Goal: Information Seeking & Learning: Learn about a topic

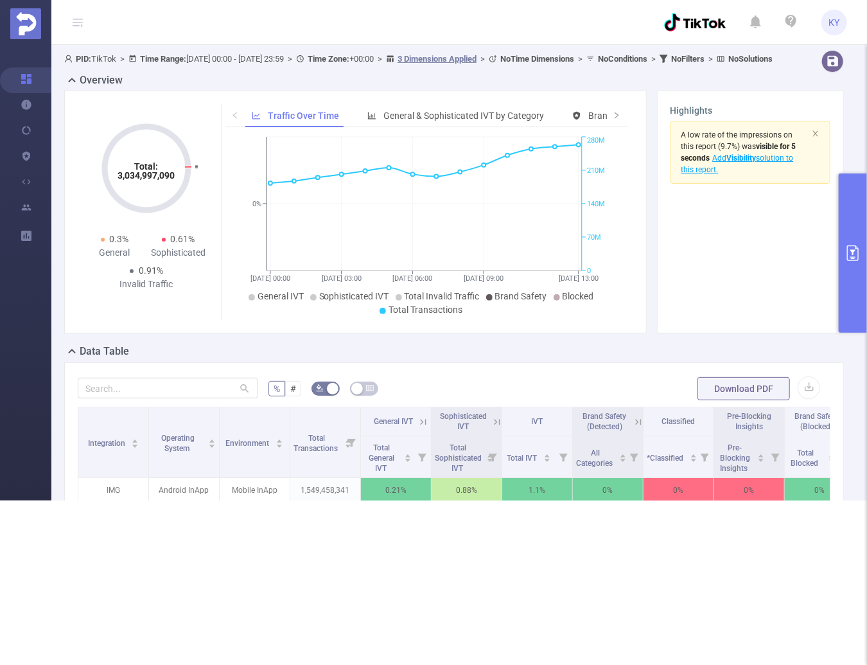
scroll to position [113, 0]
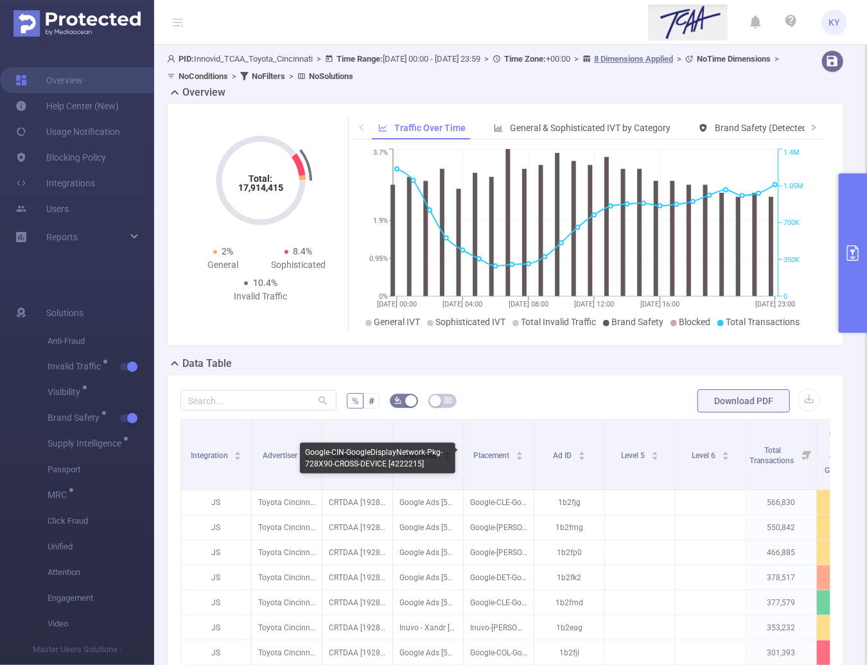
scroll to position [270, 0]
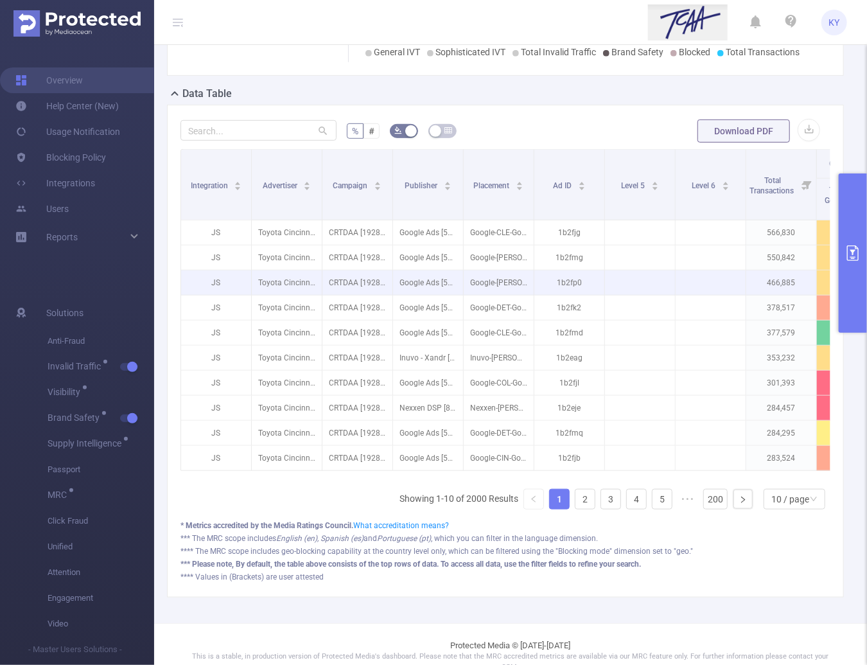
click at [454, 286] on p "Google Ads [5222]" at bounding box center [428, 282] width 70 height 24
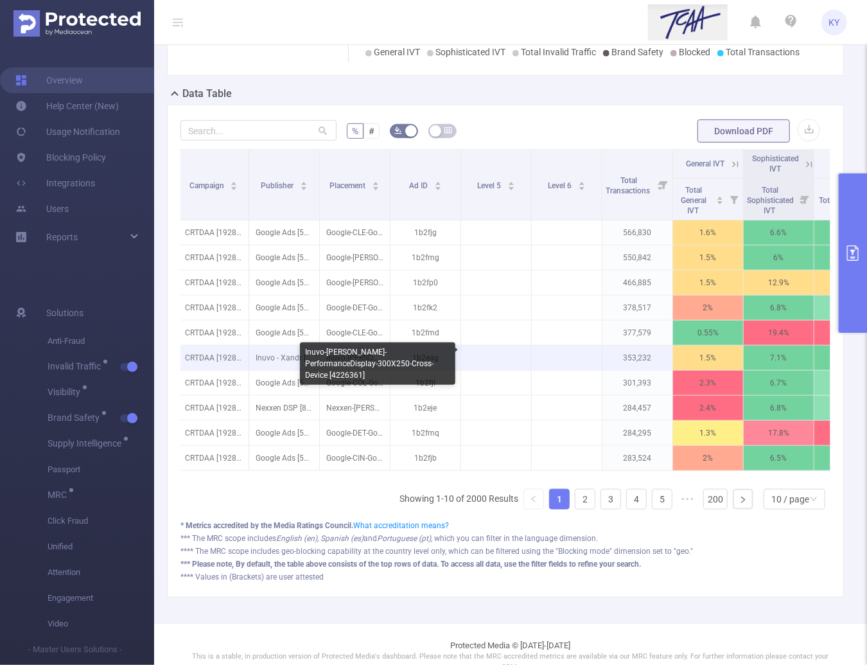
scroll to position [0, 390]
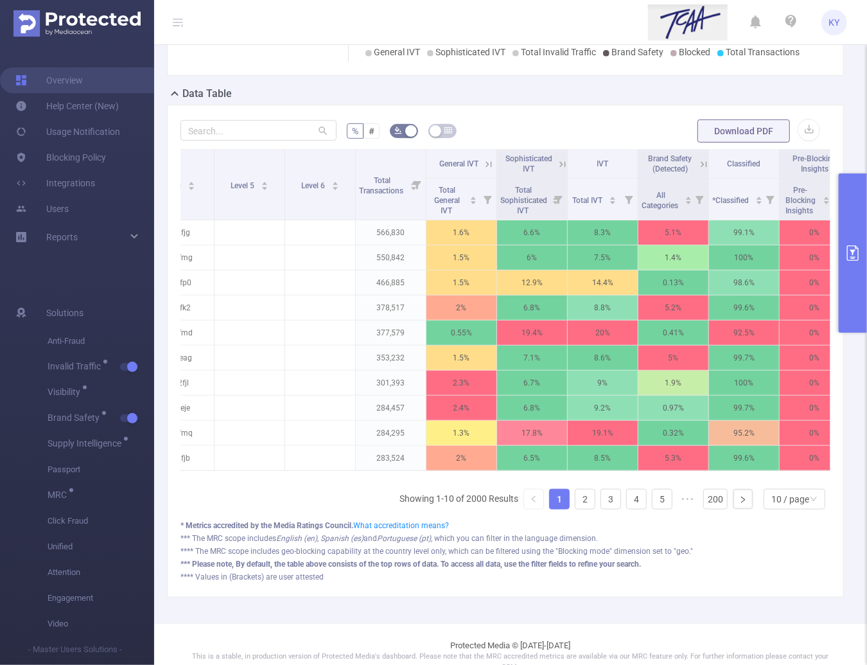
click at [560, 163] on icon at bounding box center [563, 165] width 12 height 12
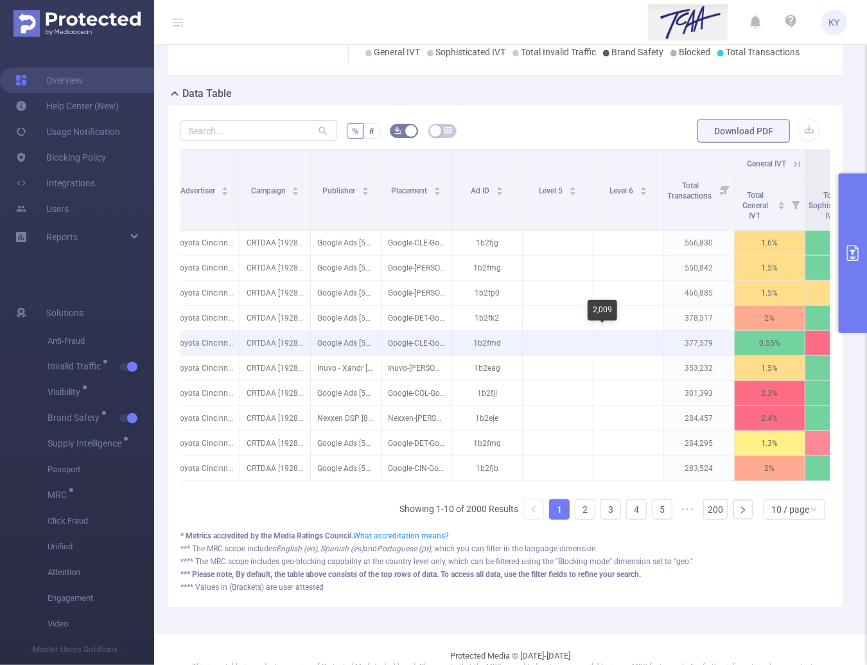
scroll to position [0, 0]
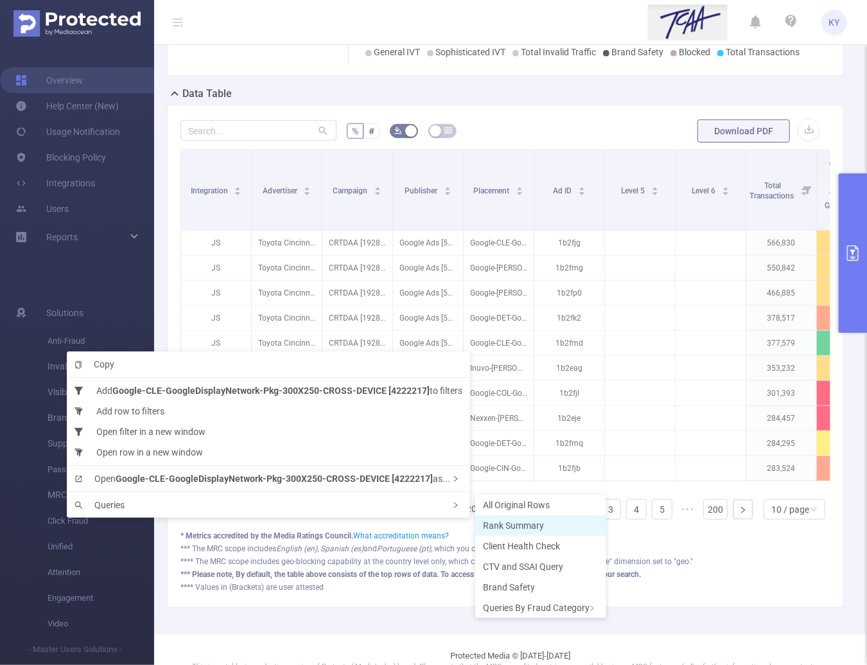
click at [501, 525] on span "Rank Summary" at bounding box center [513, 525] width 61 height 10
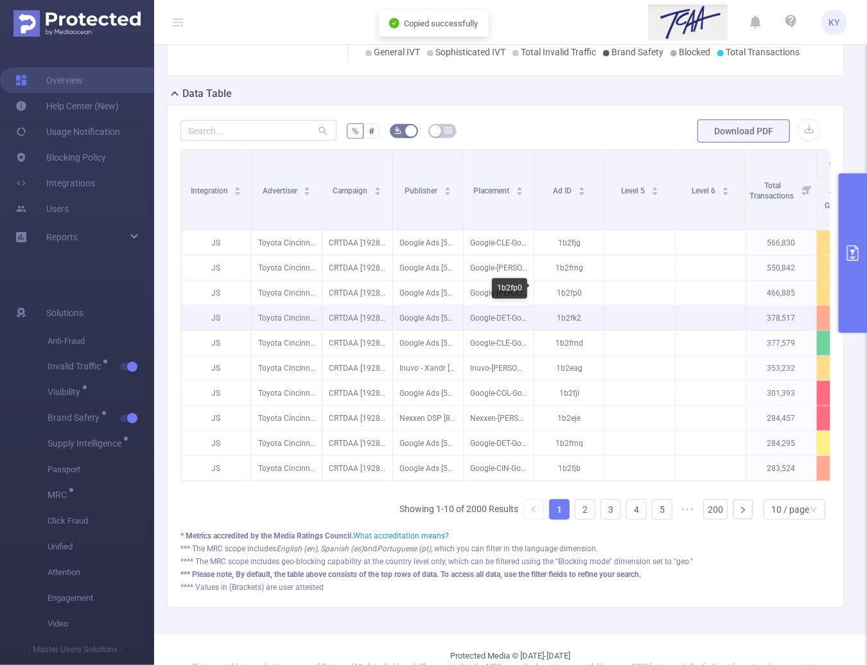
scroll to position [0, 637]
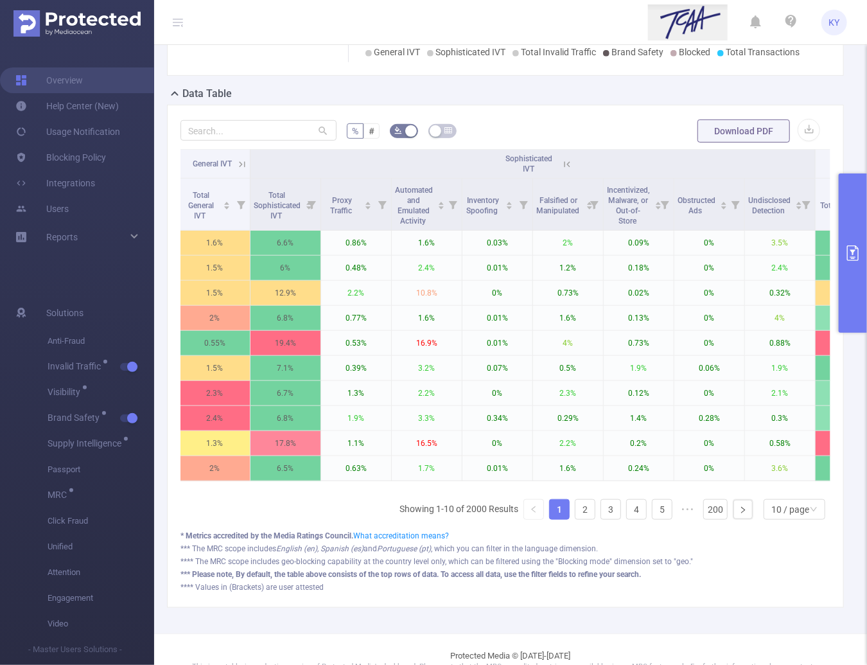
click at [564, 159] on icon at bounding box center [567, 165] width 12 height 12
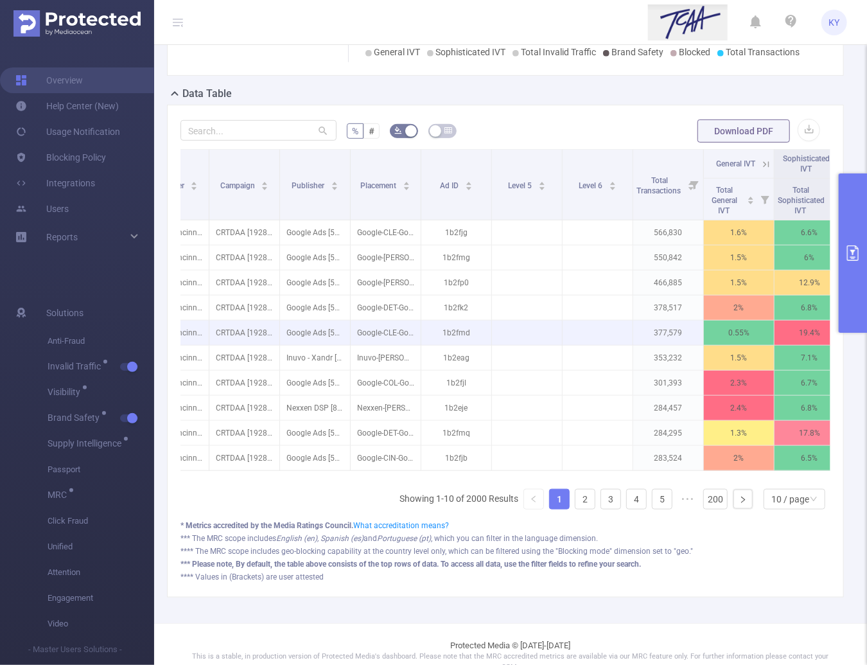
scroll to position [0, 203]
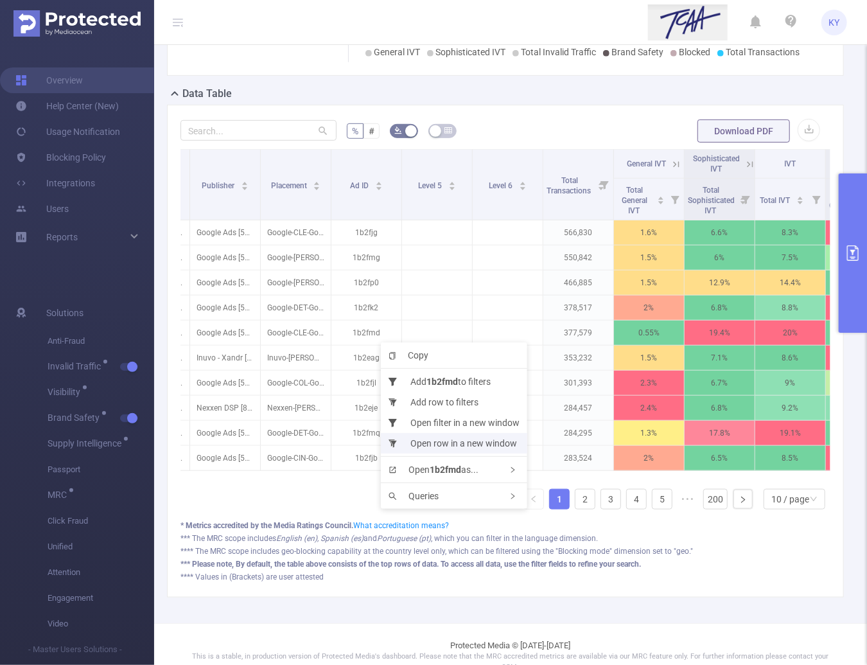
click at [439, 438] on li "Open row in a new window" at bounding box center [454, 443] width 146 height 21
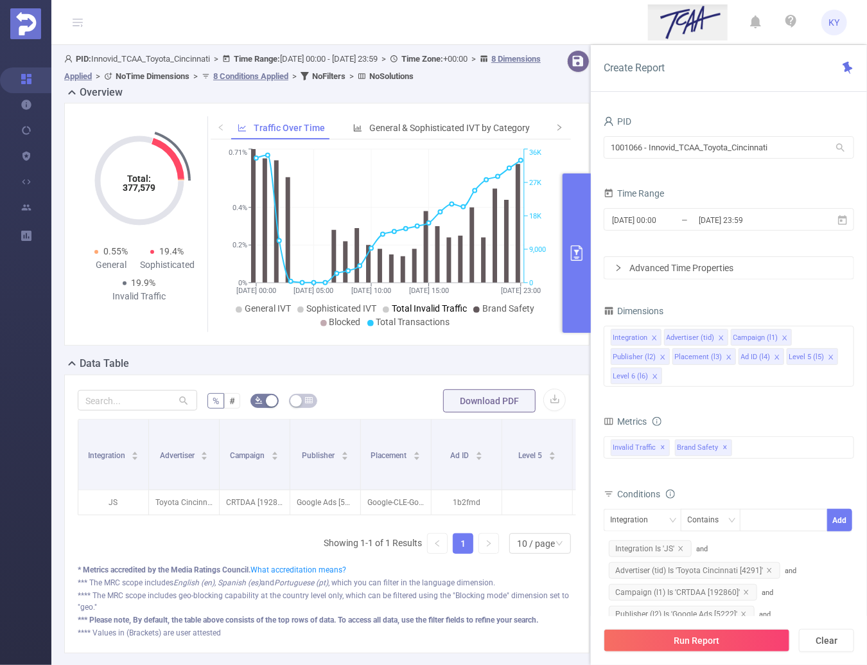
click at [417, 308] on span "Total Invalid Traffic" at bounding box center [429, 308] width 75 height 10
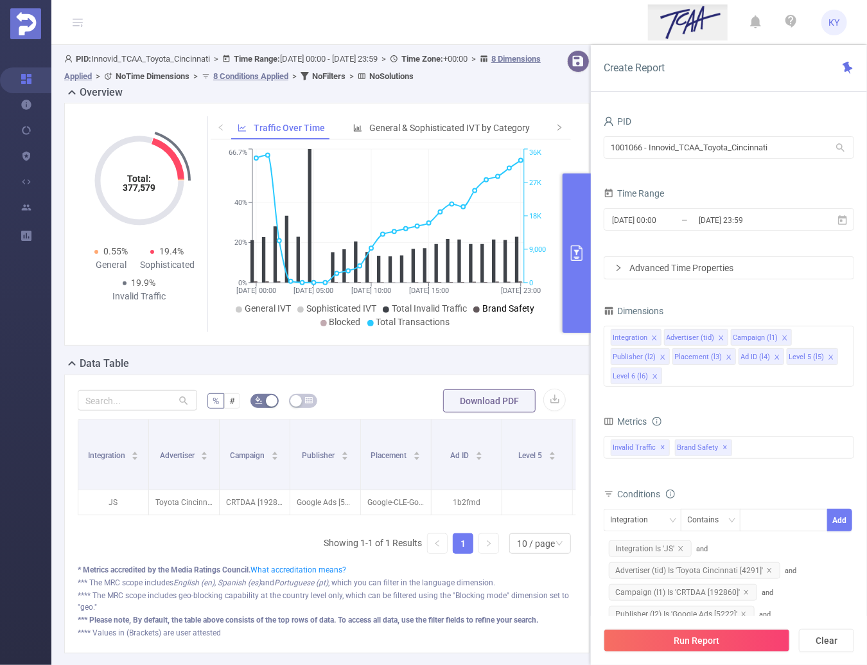
click at [532, 317] on ul "General IVT Sophisticated IVT Total Invalid Traffic Brand Safety Blocked Total …" at bounding box center [388, 315] width 349 height 27
click at [739, 218] on input "[DATE] 23:59" at bounding box center [749, 219] width 104 height 17
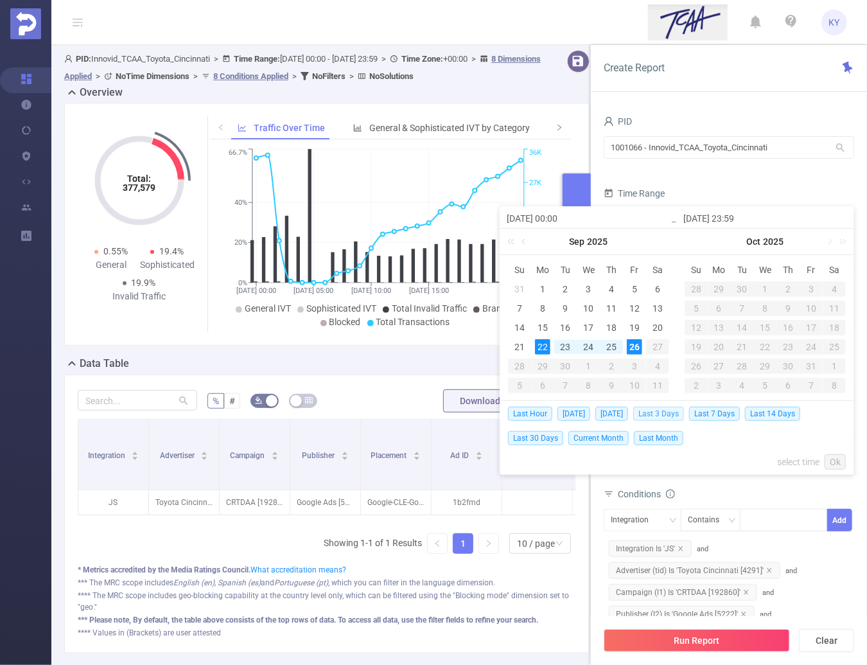
click at [677, 417] on span "Last 3 Days" at bounding box center [658, 413] width 51 height 14
type input "[DATE] 00:00"
type input "[DATE] 23:59"
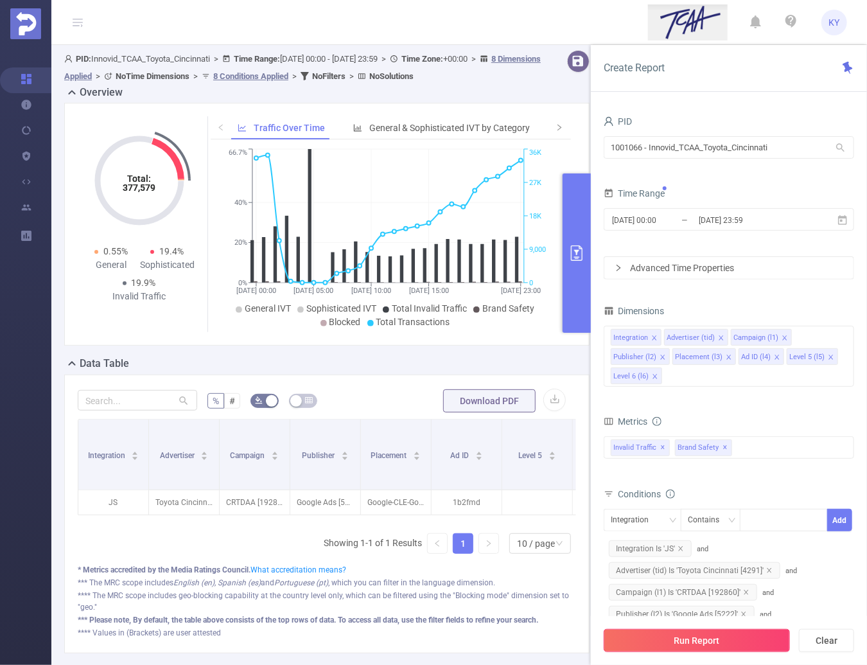
click at [714, 641] on button "Run Report" at bounding box center [697, 640] width 186 height 23
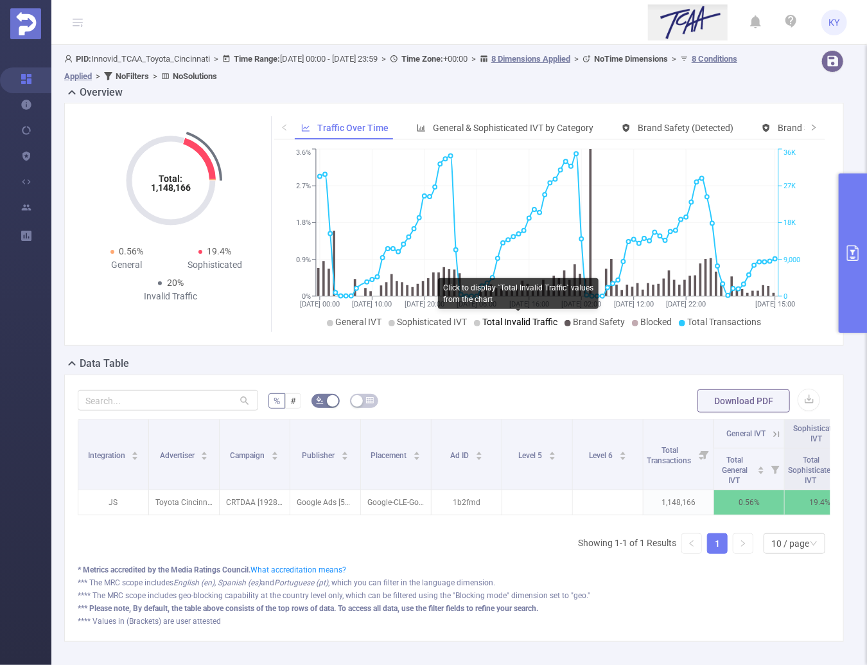
click at [522, 319] on span "Total Invalid Traffic" at bounding box center [520, 322] width 75 height 10
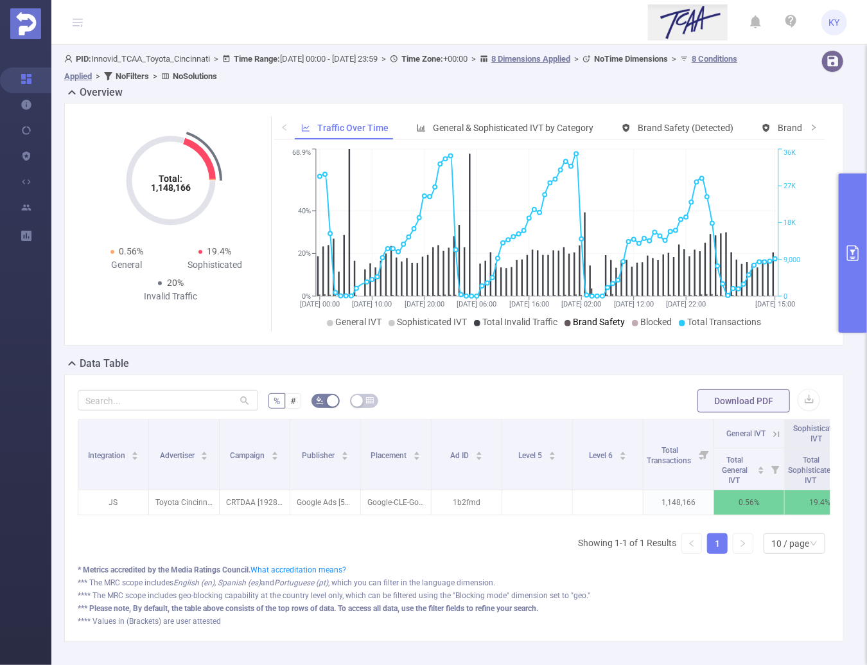
click at [593, 319] on span "Brand Safety" at bounding box center [599, 322] width 52 height 10
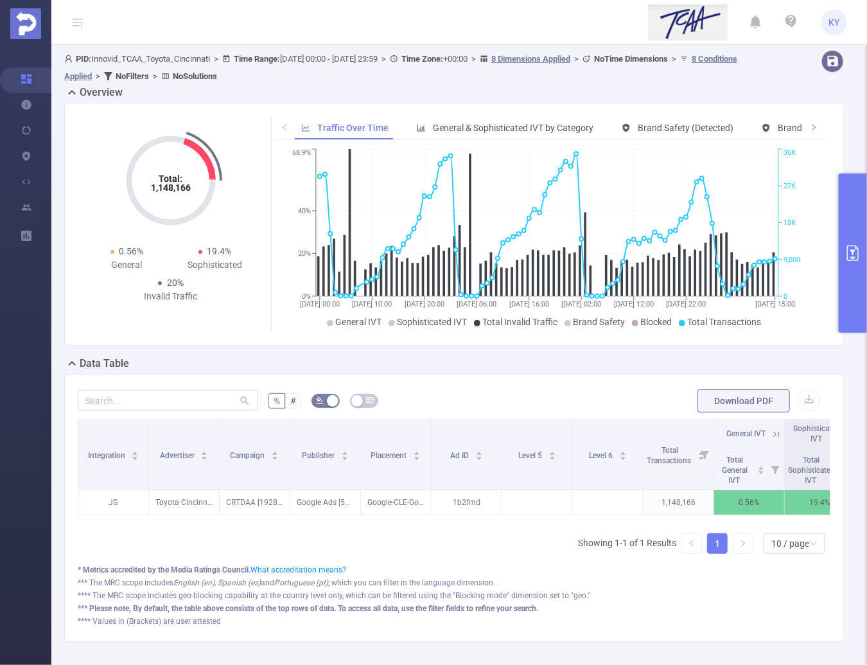
click at [844, 293] on button "primary" at bounding box center [853, 252] width 28 height 159
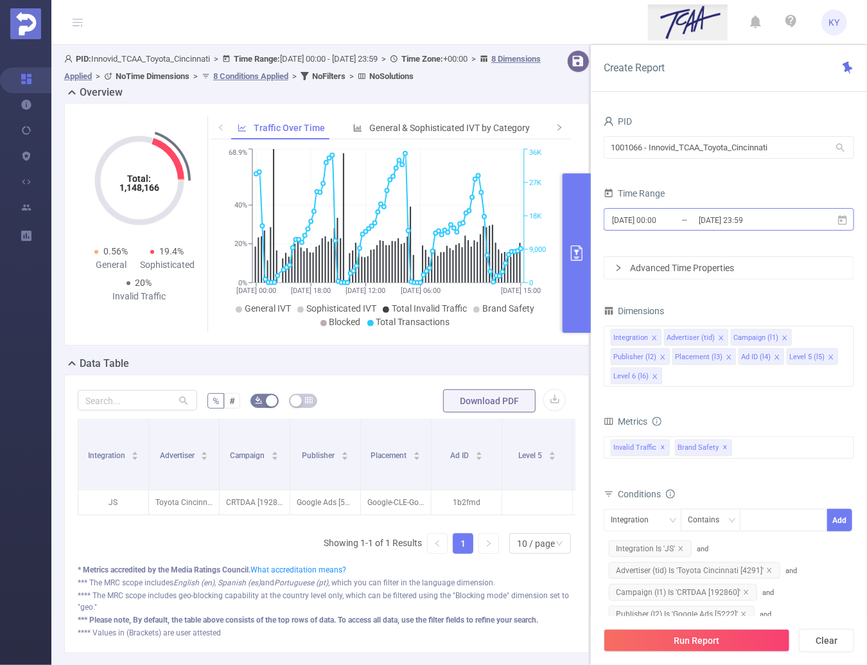
click at [741, 227] on input "[DATE] 23:59" at bounding box center [749, 219] width 104 height 17
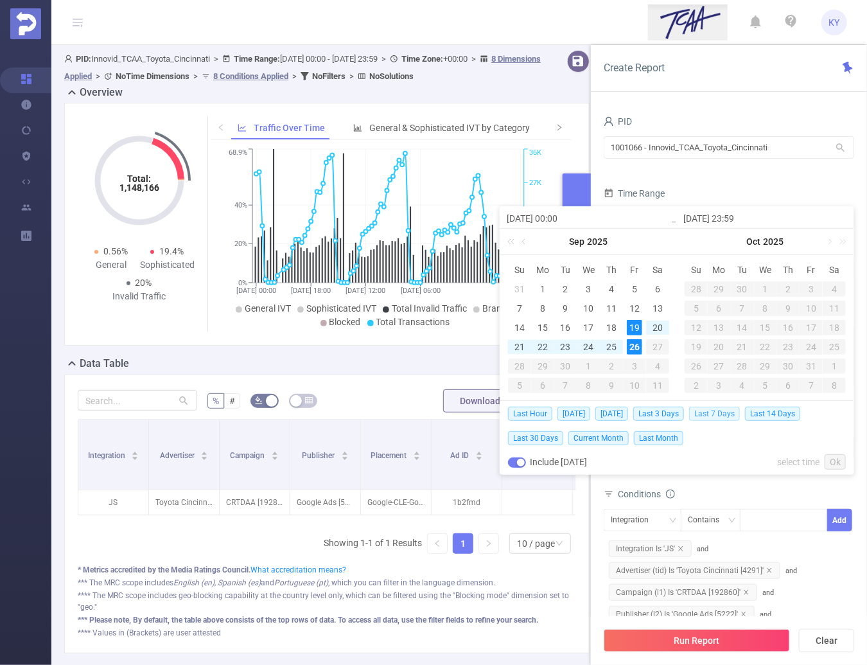
click at [722, 414] on span "Last 7 Days" at bounding box center [714, 413] width 51 height 14
type input "[DATE] 00:00"
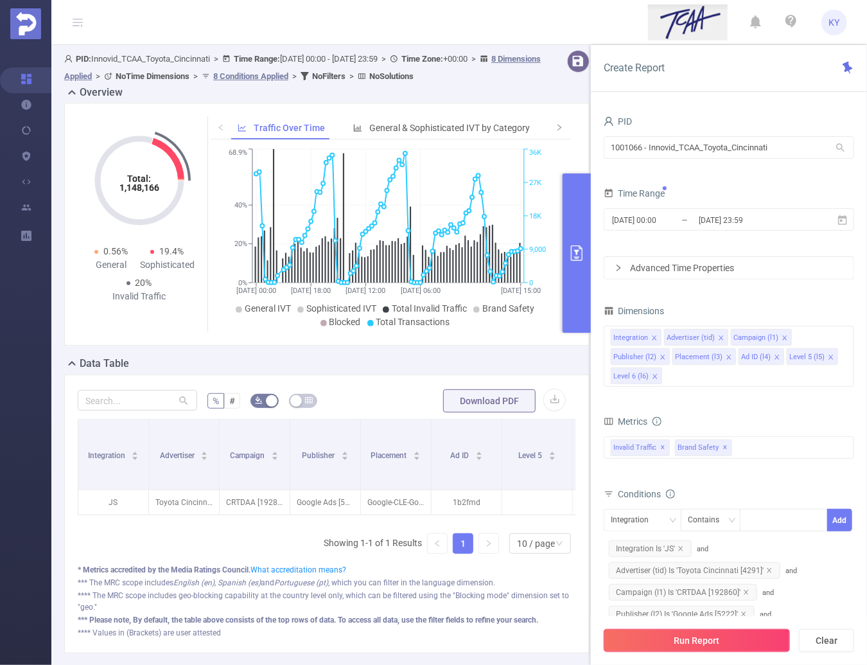
click at [716, 641] on button "Run Report" at bounding box center [697, 640] width 186 height 23
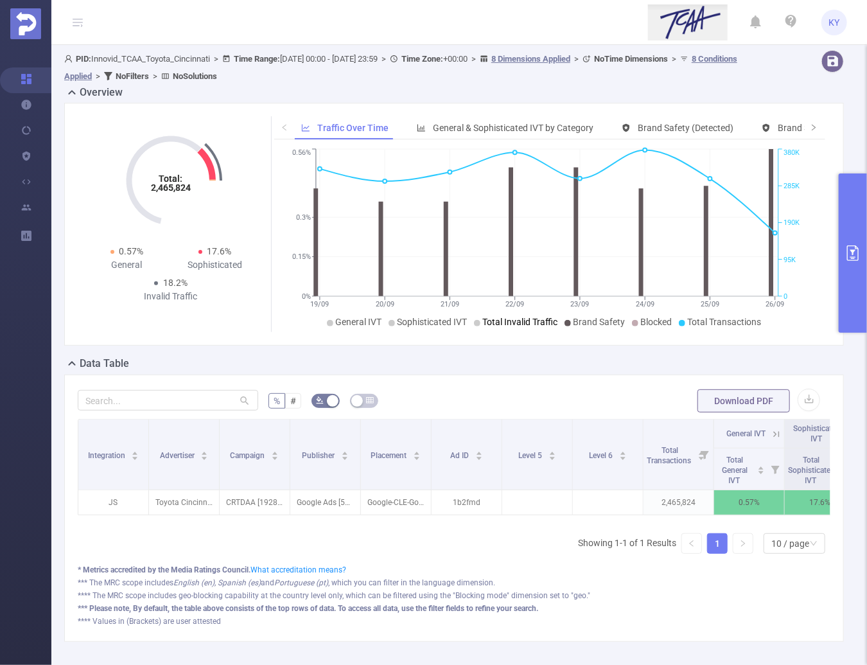
click at [519, 319] on span "Total Invalid Traffic" at bounding box center [520, 322] width 75 height 10
click at [598, 321] on span "Brand Safety" at bounding box center [599, 322] width 52 height 10
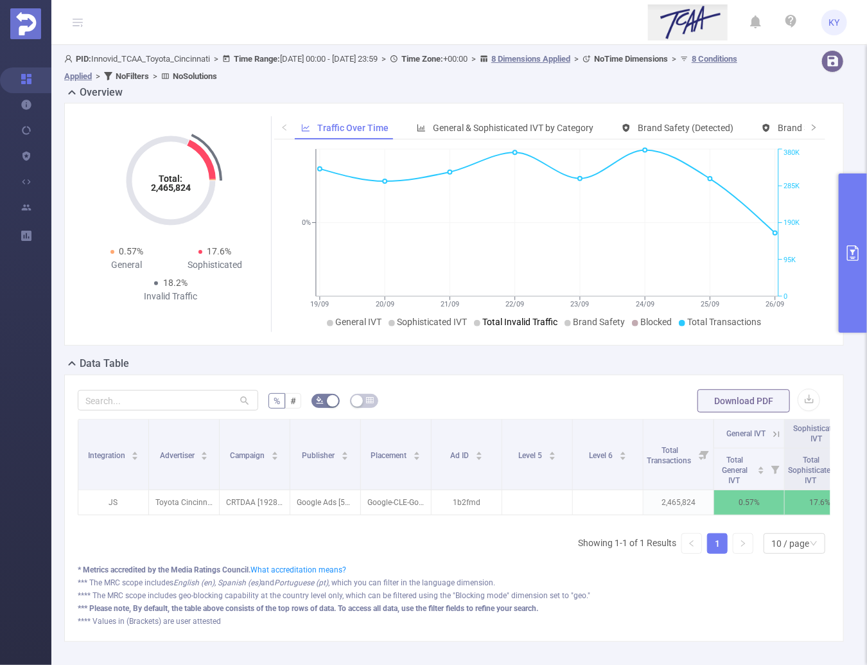
click at [518, 324] on span "Total Invalid Traffic" at bounding box center [520, 322] width 75 height 10
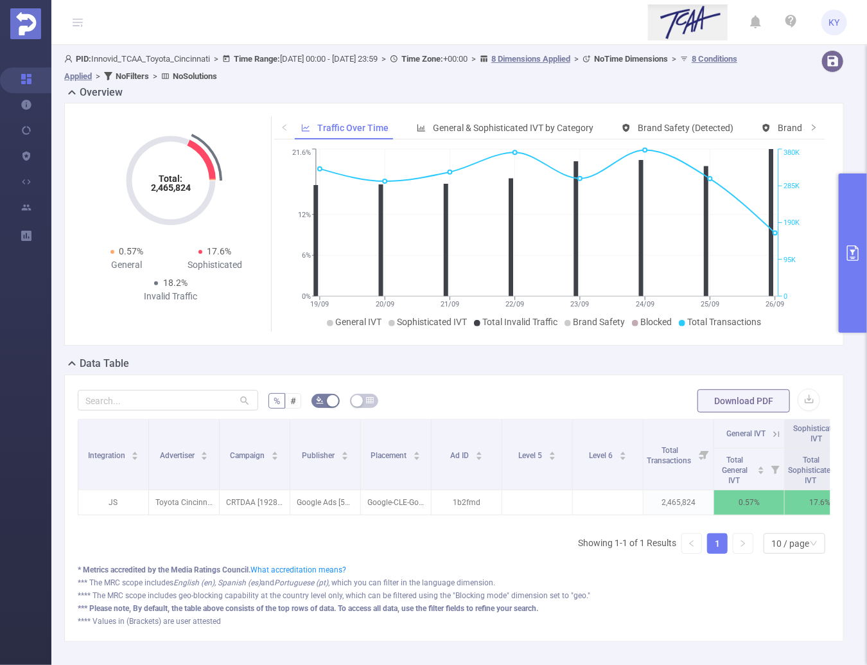
click at [859, 291] on button "primary" at bounding box center [853, 252] width 28 height 159
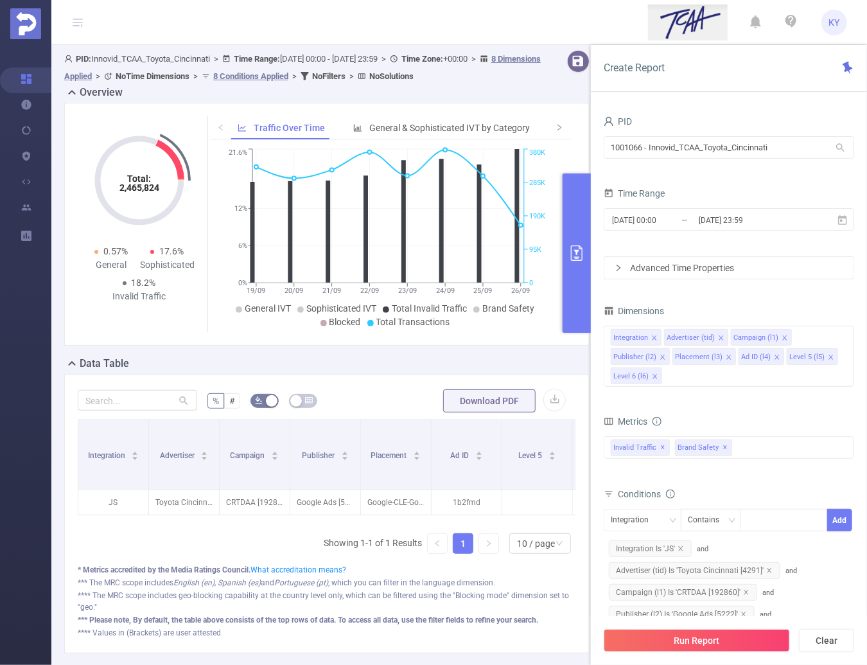
click at [190, 344] on div "Total: 2,465,824 Total: 2,465,824 0.57% General 17.6% Sophisticated 18.2% Inval…" at bounding box center [326, 224] width 525 height 243
click at [578, 322] on button "primary" at bounding box center [576, 252] width 28 height 159
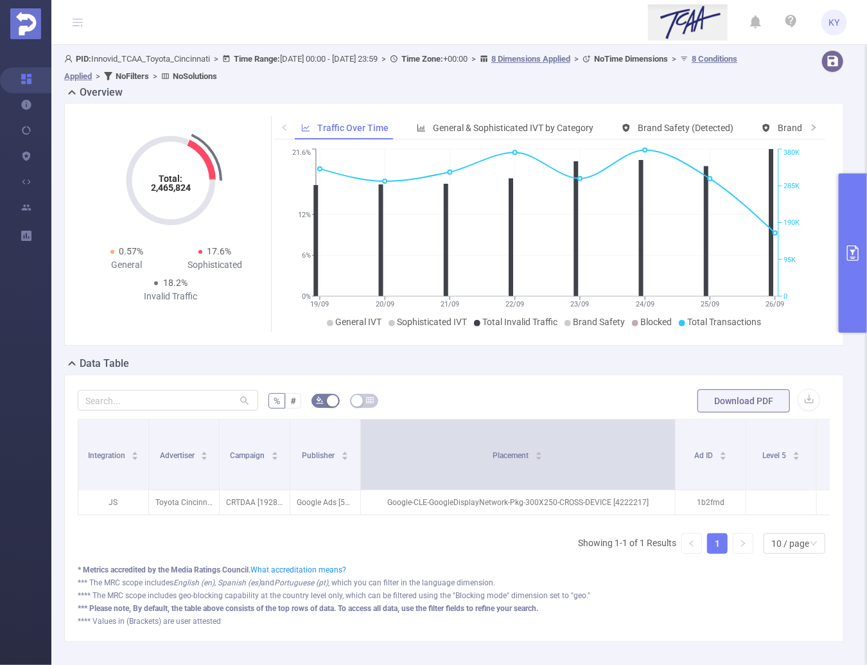
drag, startPoint x: 429, startPoint y: 457, endPoint x: 672, endPoint y: 462, distance: 242.8
click at [672, 462] on span at bounding box center [675, 454] width 6 height 70
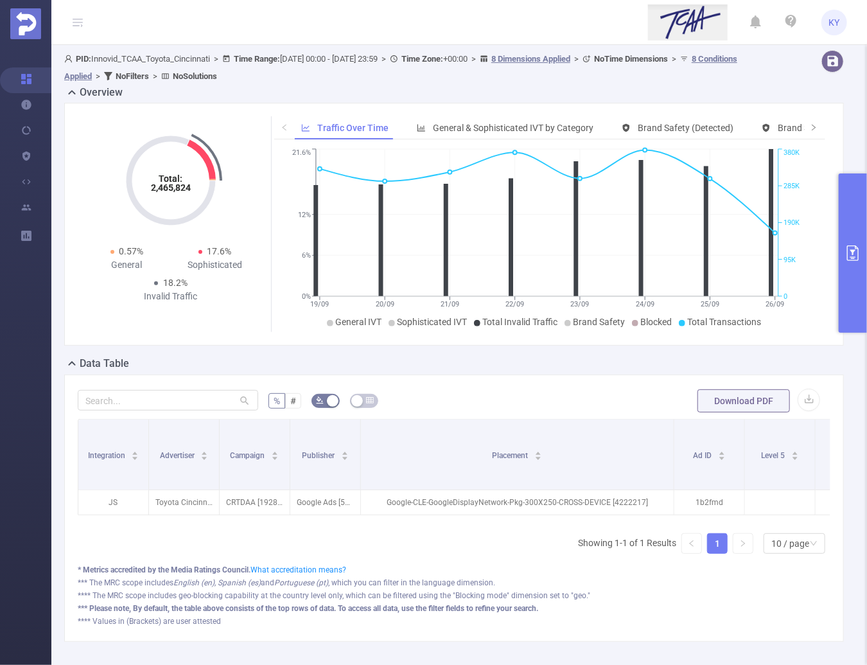
click at [849, 313] on button "primary" at bounding box center [853, 252] width 28 height 159
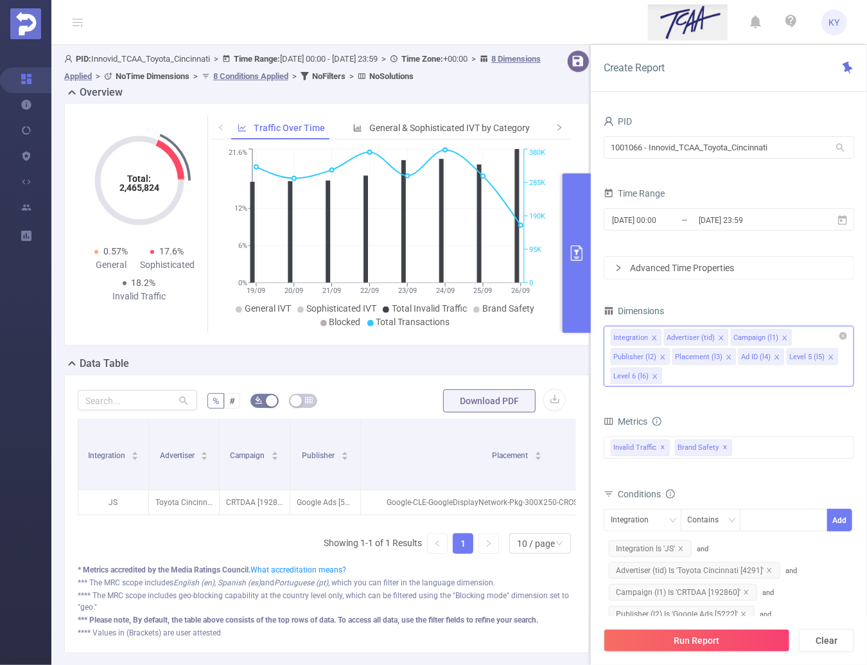
click at [755, 372] on div "Integration Advertiser (tid) Campaign (l1) Publisher (l2) Placement (l3) Ad ID …" at bounding box center [729, 356] width 250 height 61
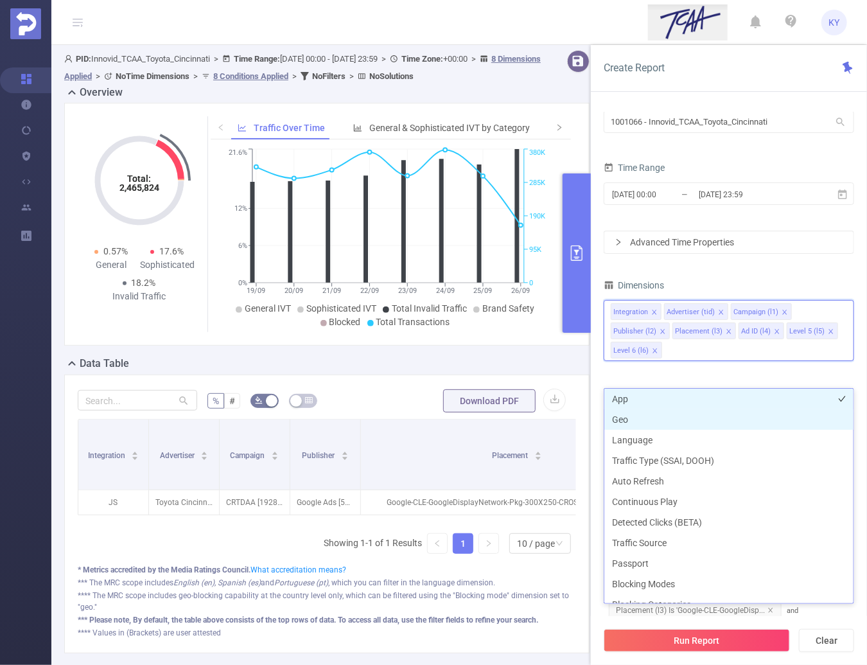
click at [631, 397] on li "App" at bounding box center [728, 398] width 249 height 21
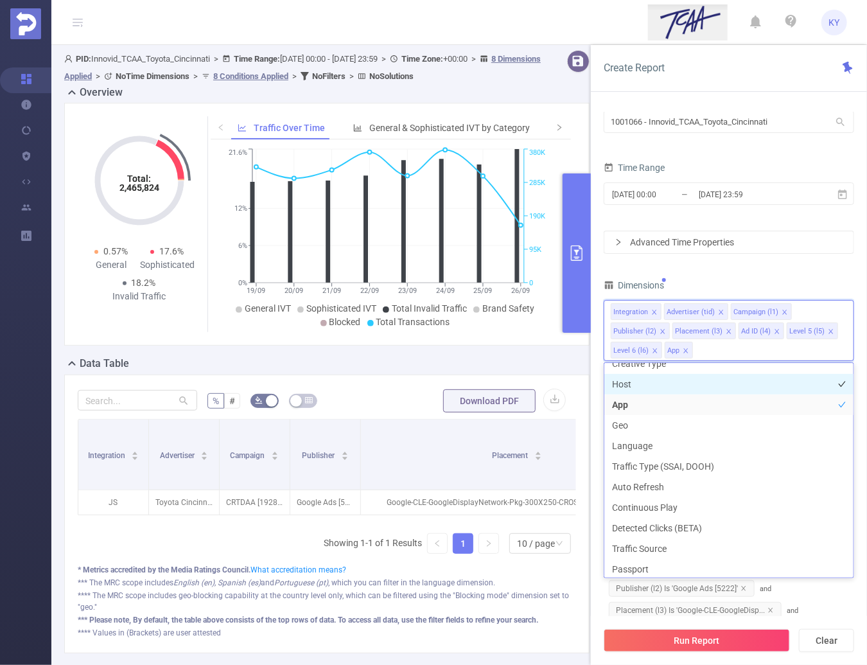
click at [636, 383] on li "Host" at bounding box center [728, 384] width 249 height 21
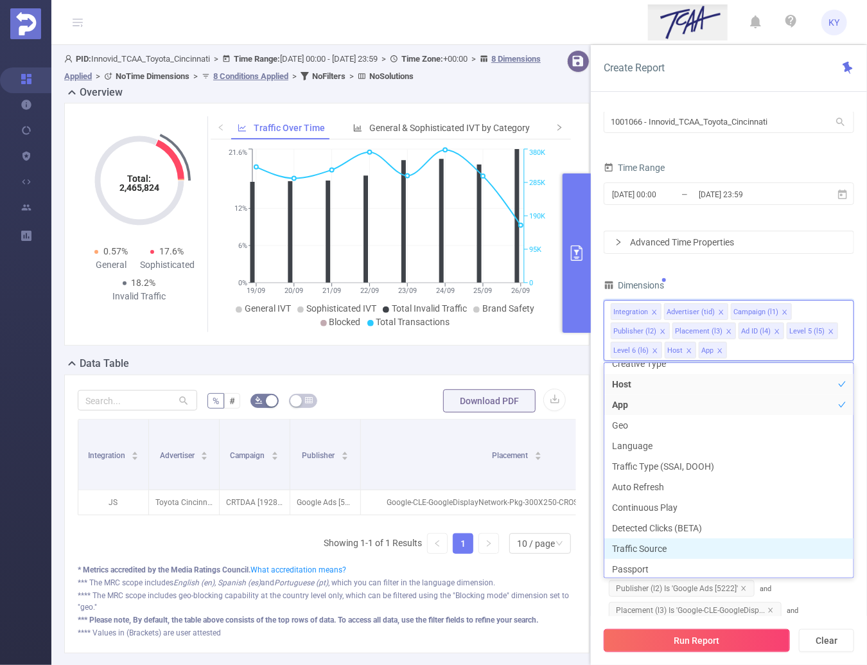
scroll to position [240, 0]
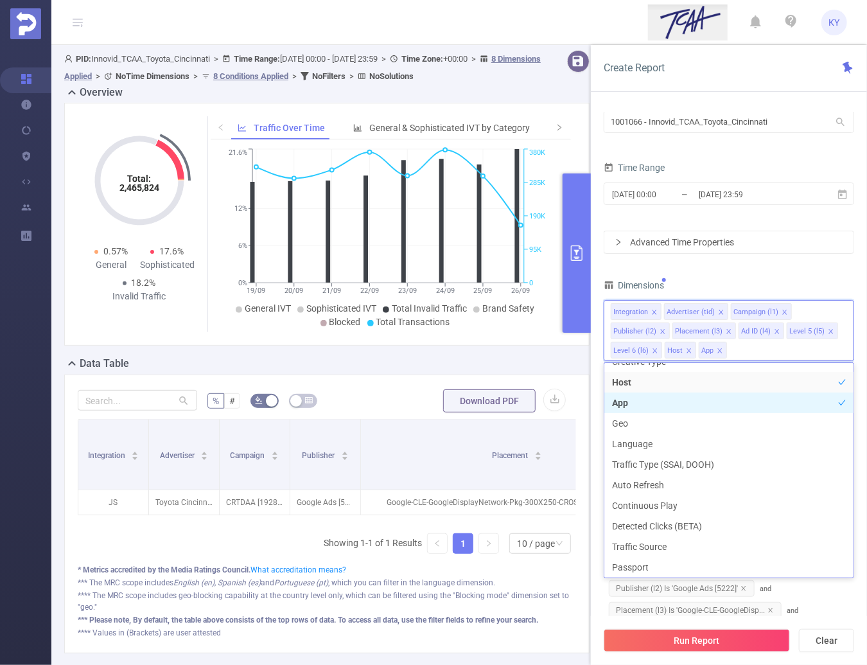
click at [641, 397] on li "App" at bounding box center [728, 402] width 249 height 21
click at [638, 383] on li "Host" at bounding box center [728, 382] width 249 height 21
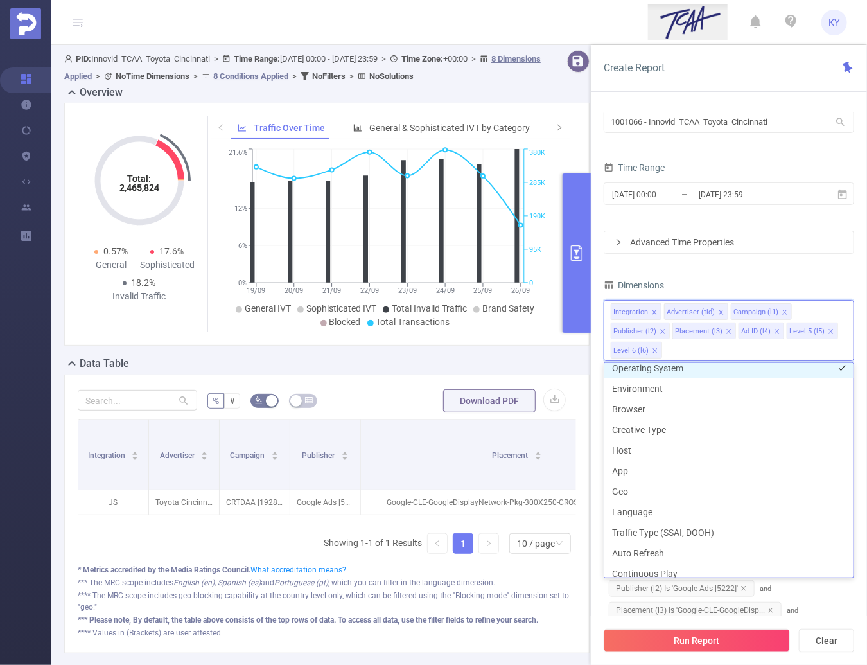
scroll to position [167, 0]
click at [635, 372] on li "Operating System" at bounding box center [728, 373] width 249 height 21
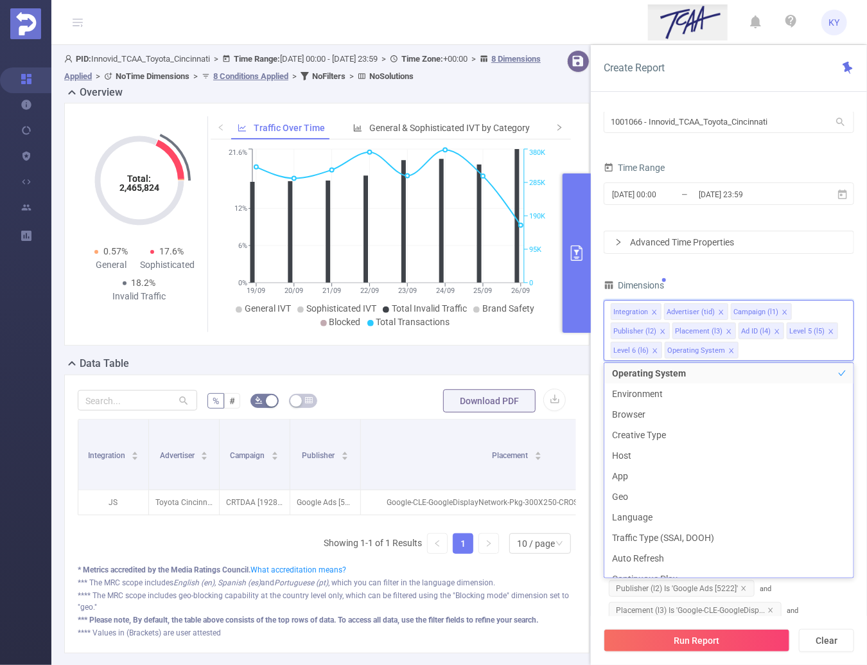
click at [696, 646] on button "Run Report" at bounding box center [697, 640] width 186 height 23
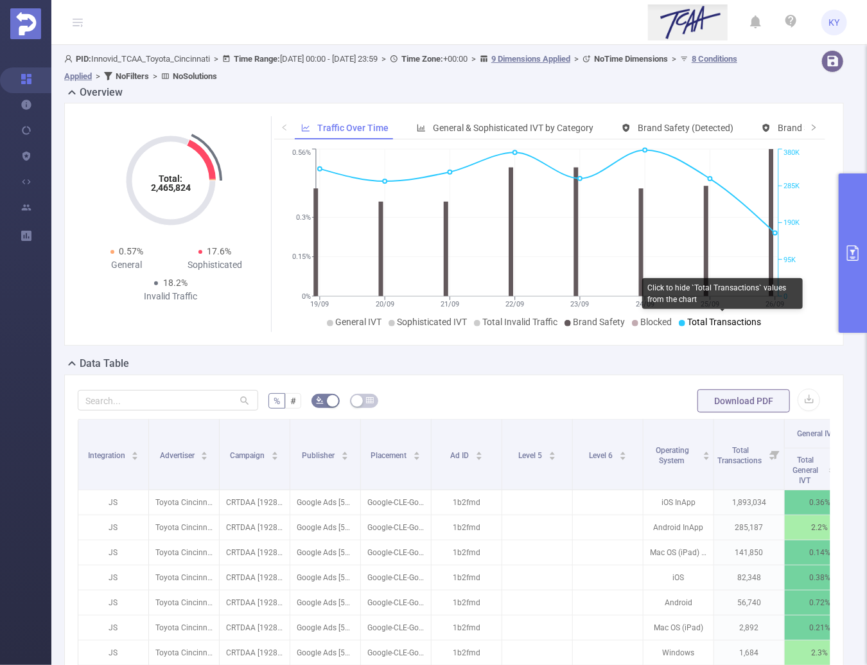
click at [691, 323] on span "Total Transactions" at bounding box center [725, 322] width 74 height 10
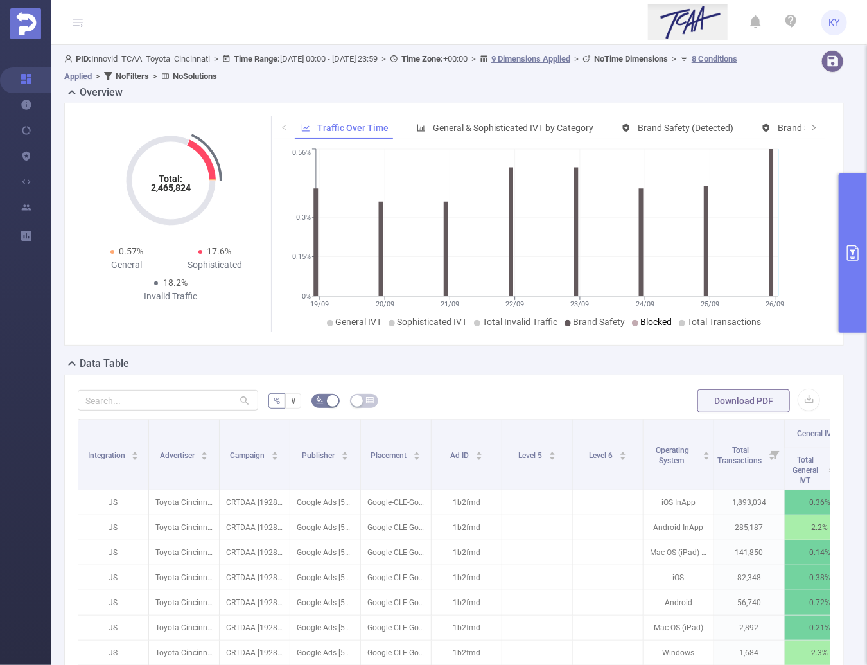
click at [647, 324] on span "Blocked" at bounding box center [656, 322] width 31 height 10
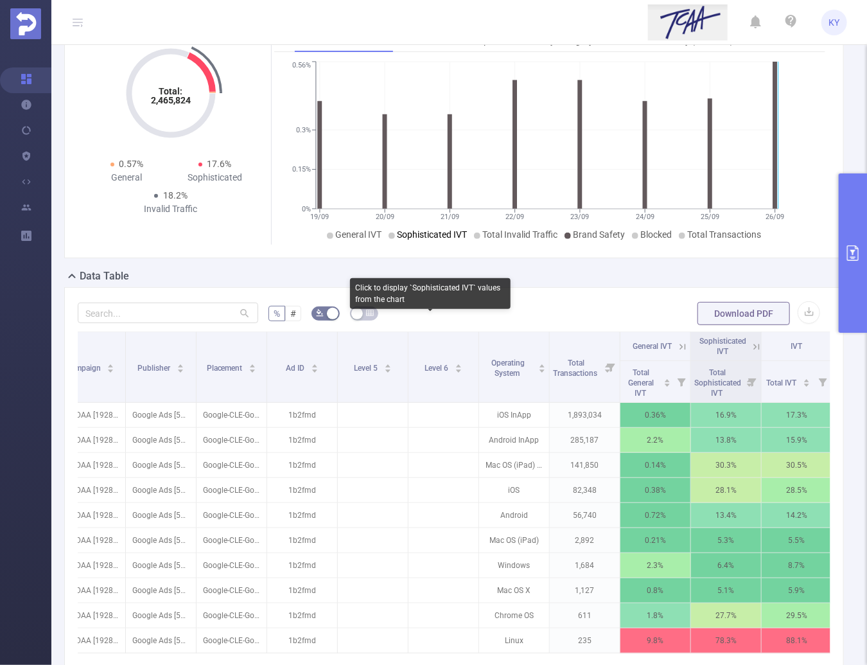
scroll to position [89, 0]
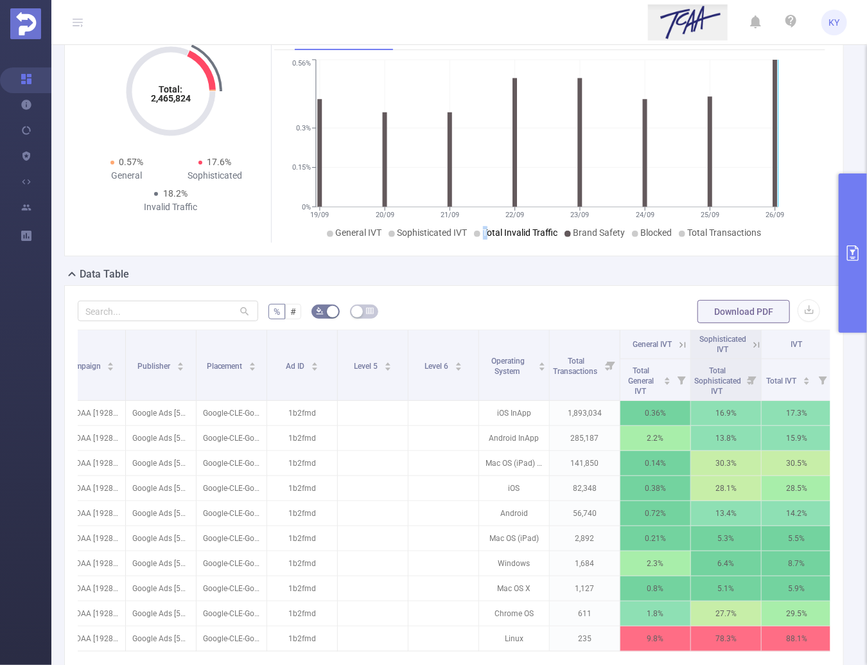
click at [483, 228] on span "Total Invalid Traffic" at bounding box center [520, 232] width 75 height 10
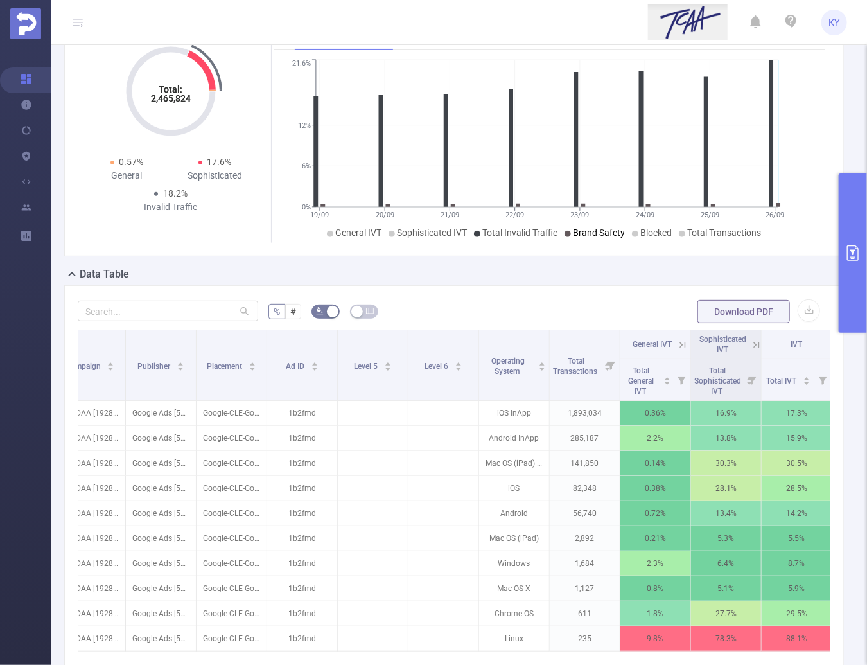
click at [595, 229] on span "Brand Safety" at bounding box center [599, 232] width 52 height 10
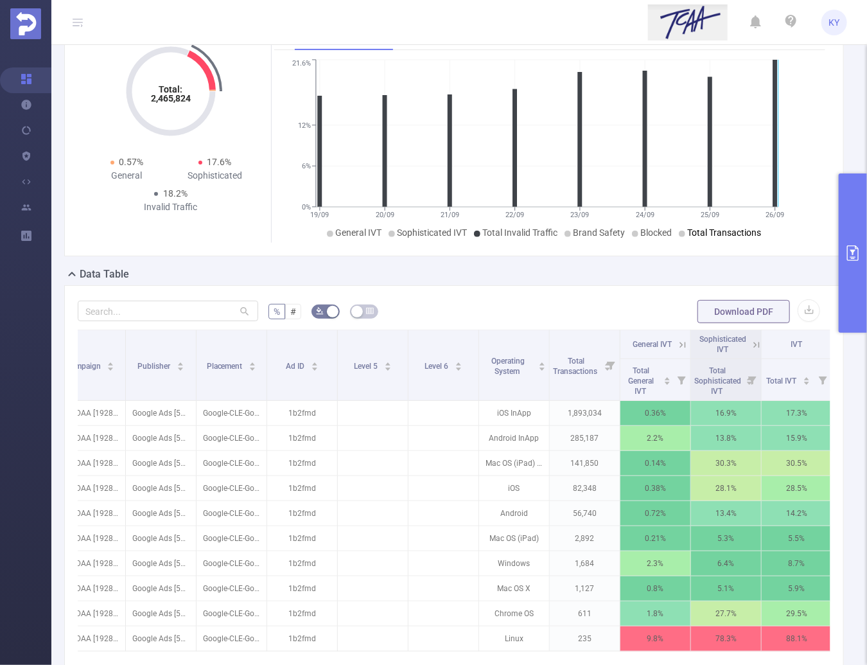
click at [693, 236] on span "Total Transactions" at bounding box center [725, 232] width 74 height 10
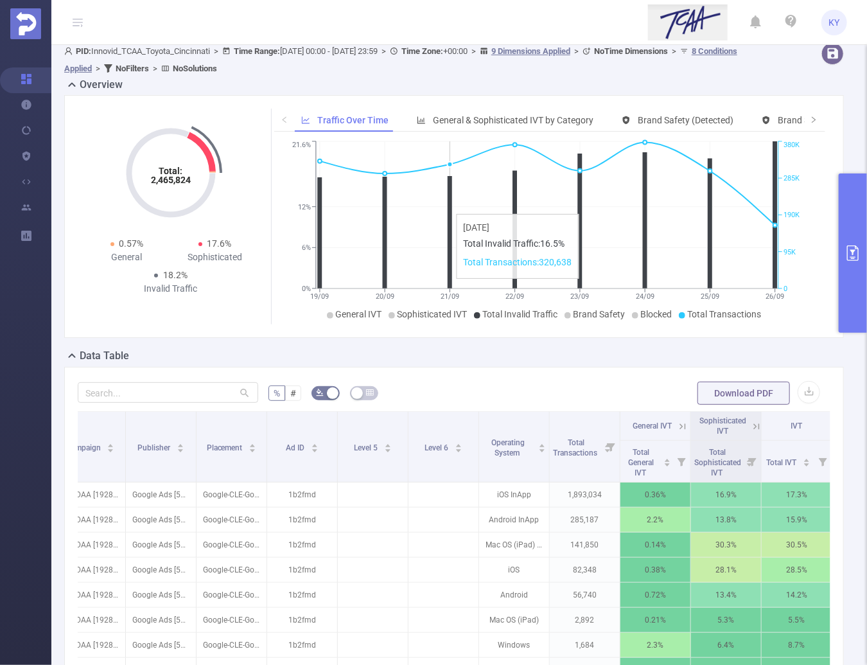
scroll to position [25, 0]
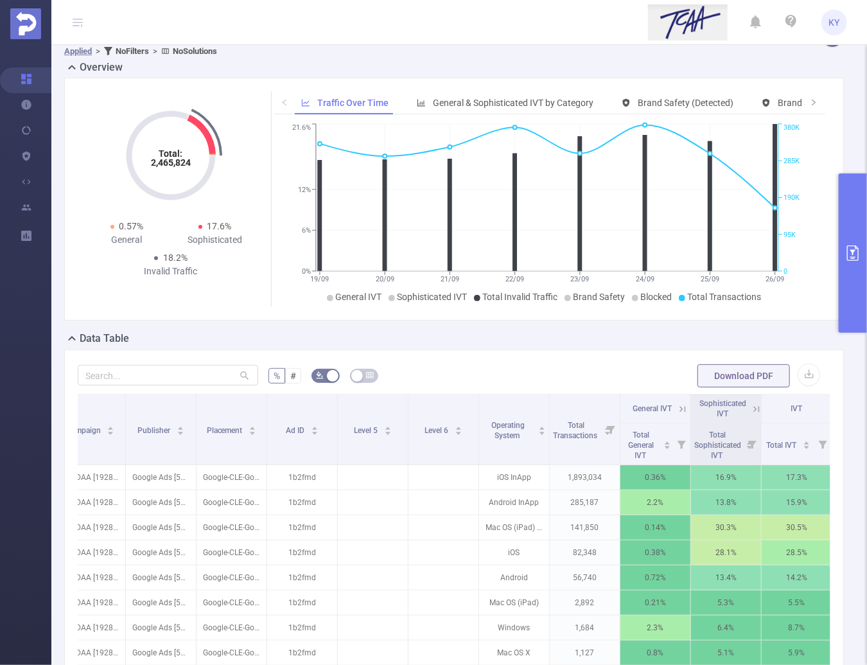
click at [846, 277] on button "primary" at bounding box center [853, 252] width 28 height 159
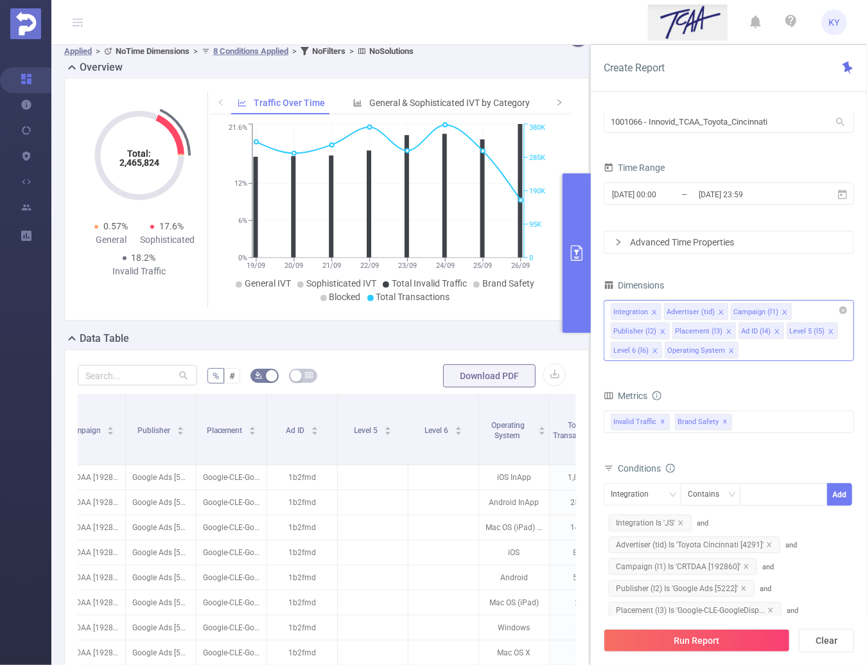
click at [728, 347] on icon "icon: close" at bounding box center [731, 350] width 6 height 6
click at [728, 349] on div "Integration Advertiser (tid) Campaign (l1) Publisher (l2) Placement (l3) Ad ID …" at bounding box center [729, 330] width 250 height 61
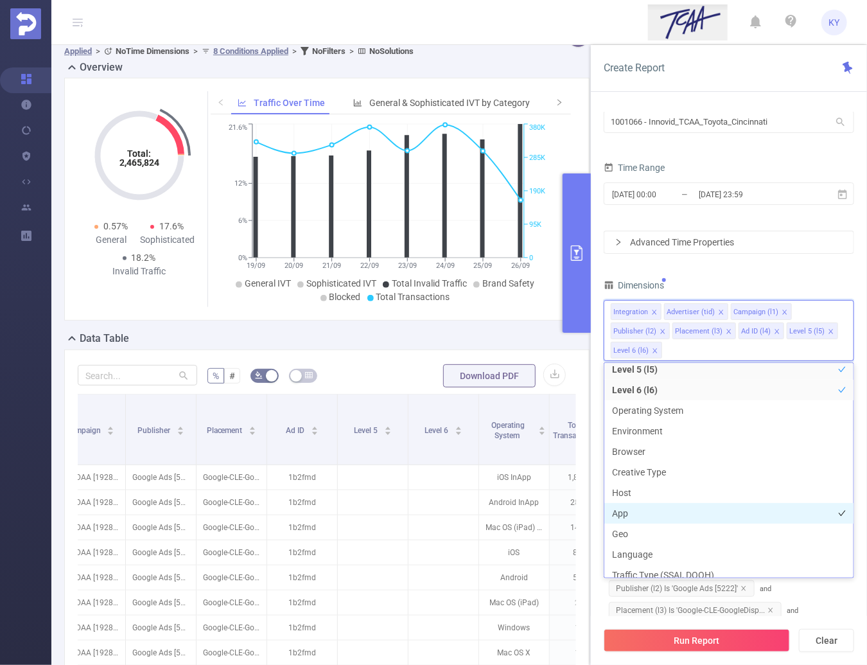
click at [668, 515] on li "App" at bounding box center [728, 513] width 249 height 21
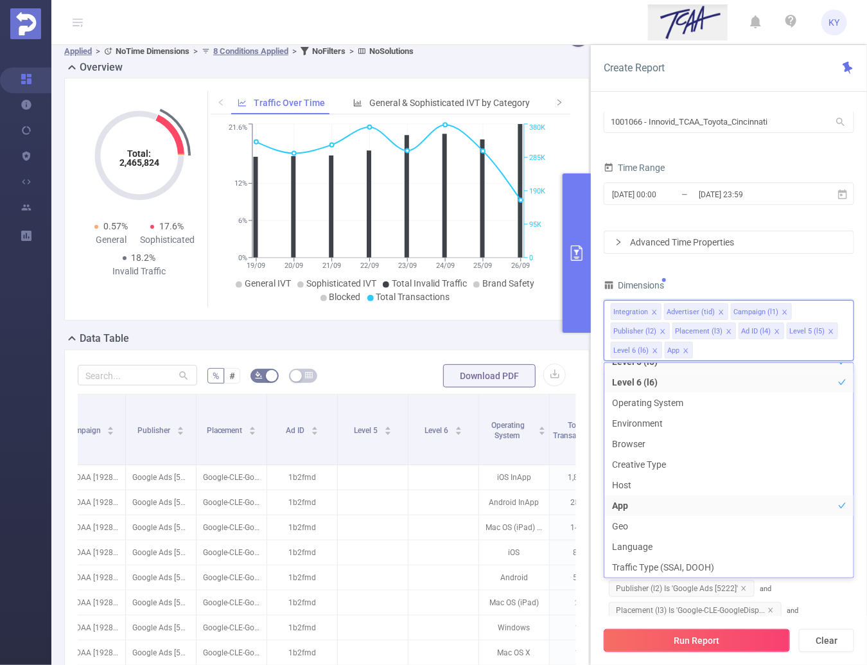
click at [735, 649] on button "Run Report" at bounding box center [697, 640] width 186 height 23
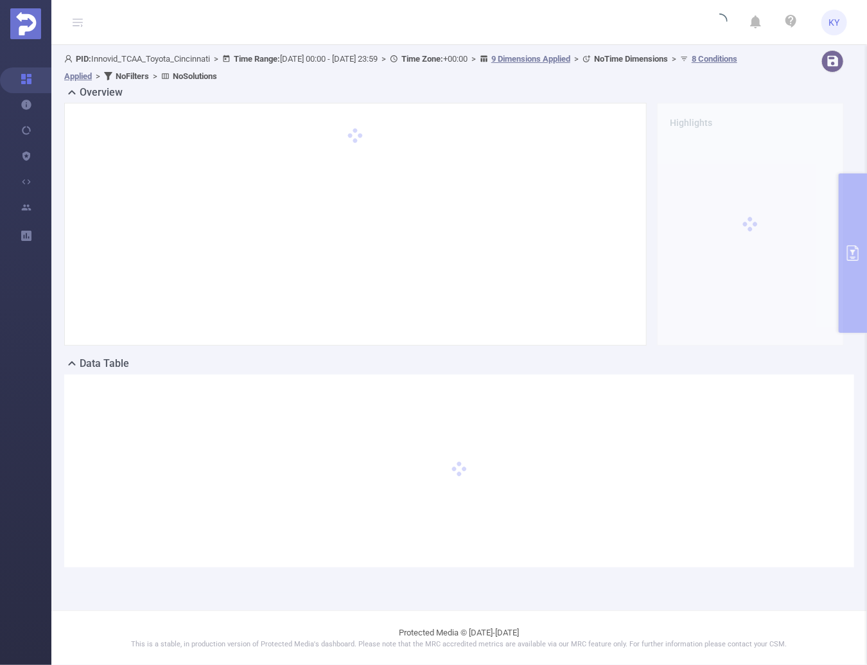
scroll to position [0, 0]
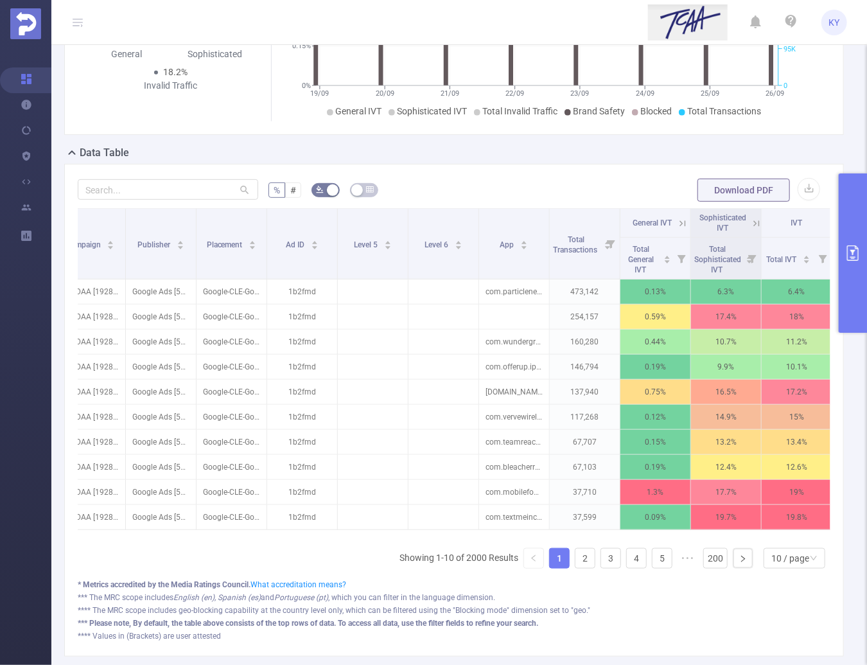
scroll to position [216, 0]
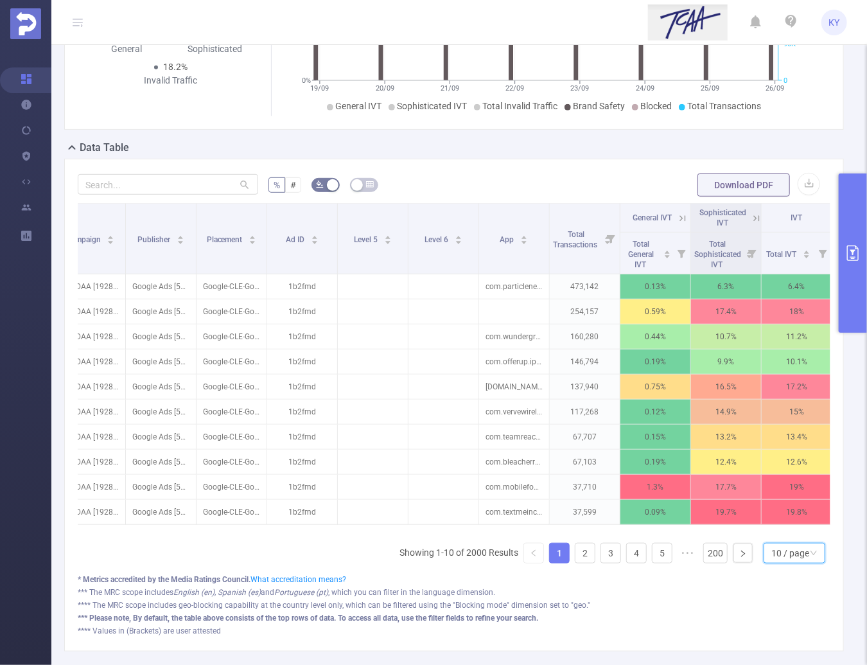
click at [795, 560] on div "10 / page" at bounding box center [790, 552] width 38 height 19
click at [790, 493] on li "30 / page" at bounding box center [787, 494] width 62 height 21
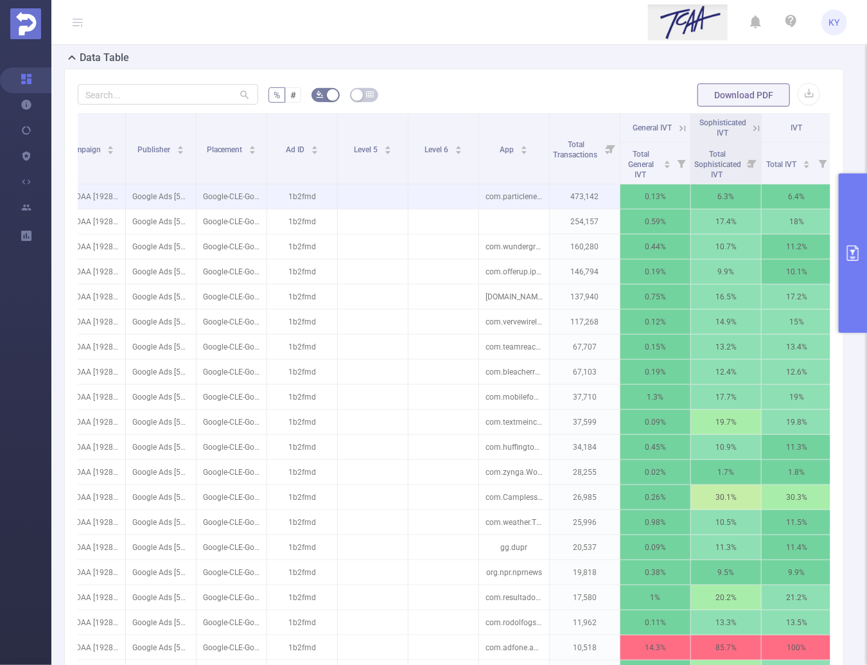
scroll to position [351, 0]
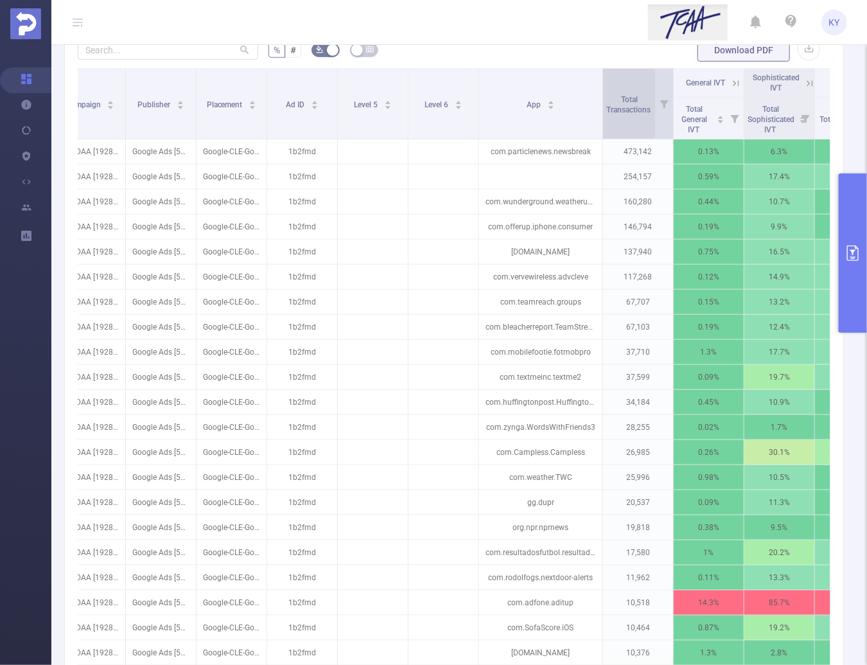
drag, startPoint x: 548, startPoint y: 102, endPoint x: 601, endPoint y: 107, distance: 53.5
click at [601, 107] on span at bounding box center [602, 104] width 6 height 70
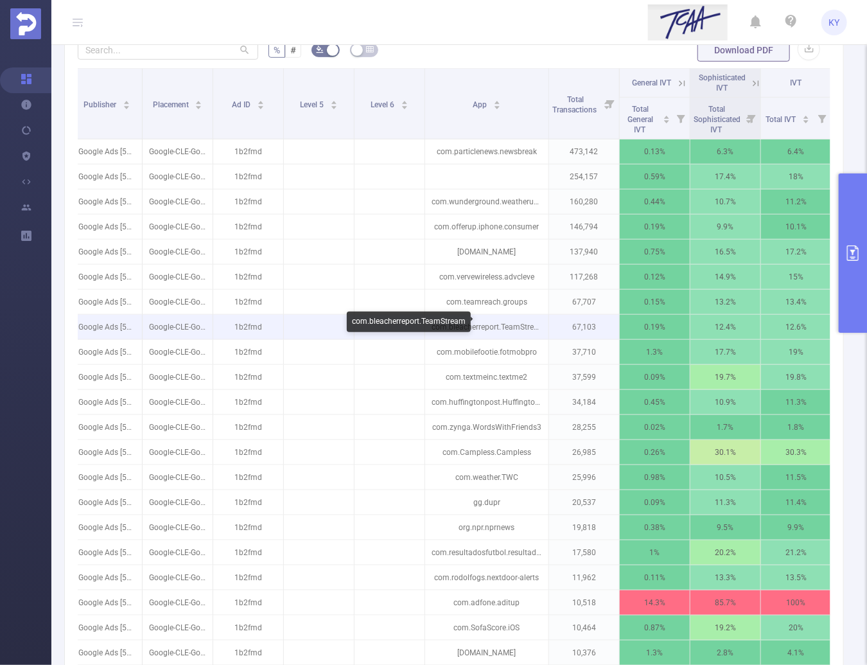
scroll to position [0, 247]
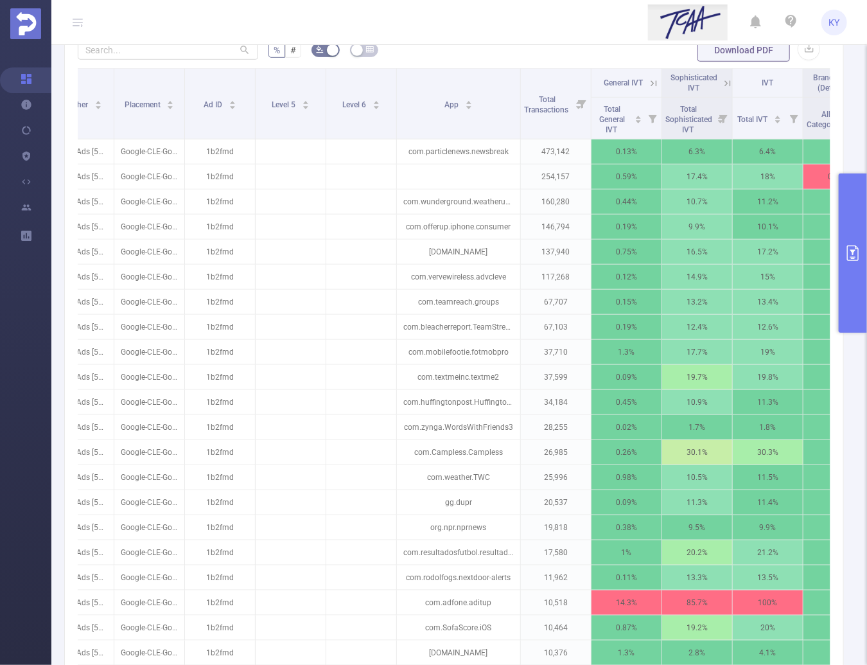
click at [853, 279] on button "primary" at bounding box center [853, 252] width 28 height 159
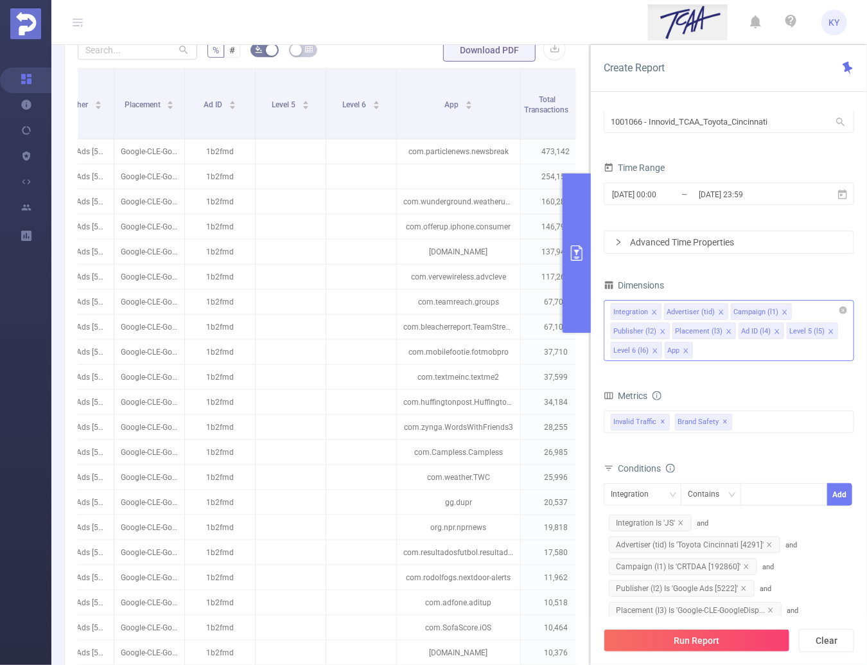
click at [684, 353] on icon "icon: close" at bounding box center [686, 351] width 6 height 8
click at [654, 351] on icon "icon: close" at bounding box center [655, 350] width 6 height 6
click at [705, 198] on input "[DATE] 23:59" at bounding box center [749, 194] width 104 height 17
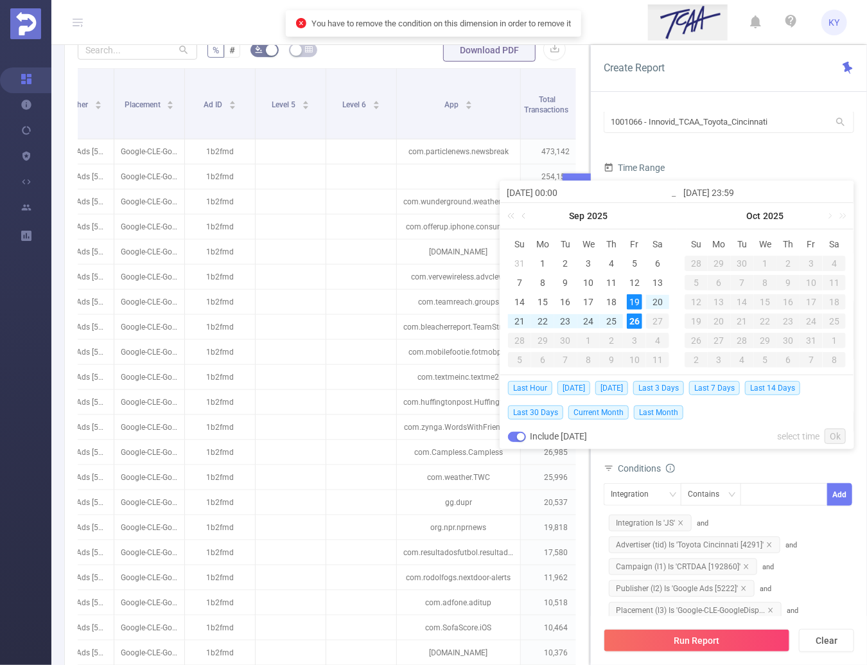
click at [635, 322] on div "26" at bounding box center [634, 320] width 15 height 15
click at [516, 214] on link at bounding box center [513, 216] width 17 height 26
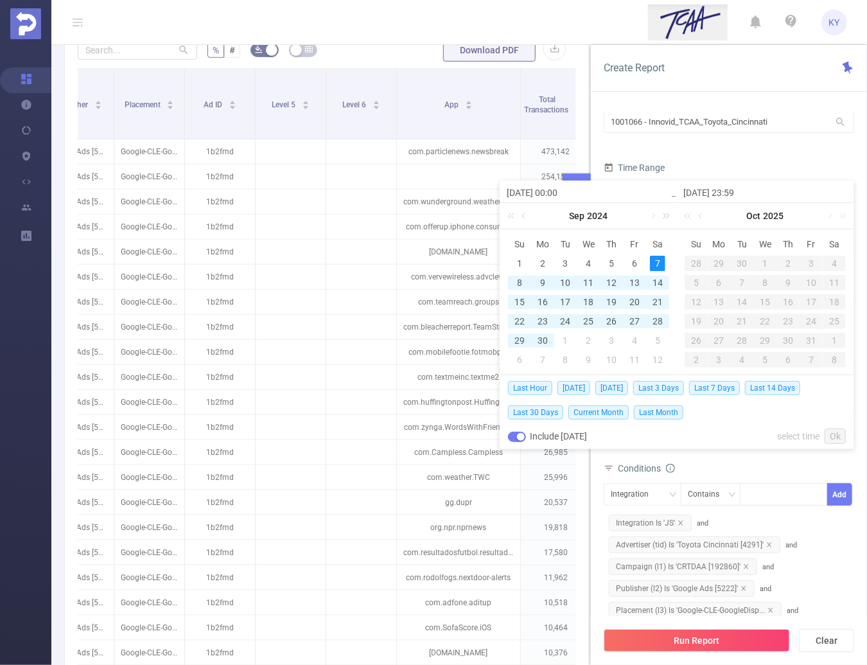
click at [666, 215] on link at bounding box center [664, 216] width 17 height 26
click at [537, 256] on div "1" at bounding box center [542, 263] width 15 height 15
type input "[DATE] 00:00"
click at [838, 434] on link "Ok" at bounding box center [834, 435] width 21 height 15
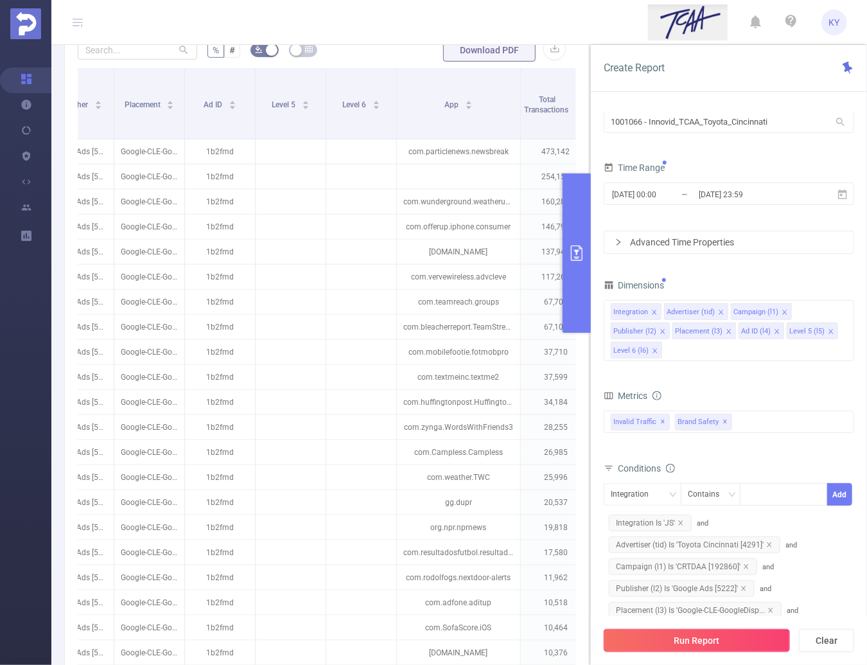
click at [742, 643] on button "Run Report" at bounding box center [697, 640] width 186 height 23
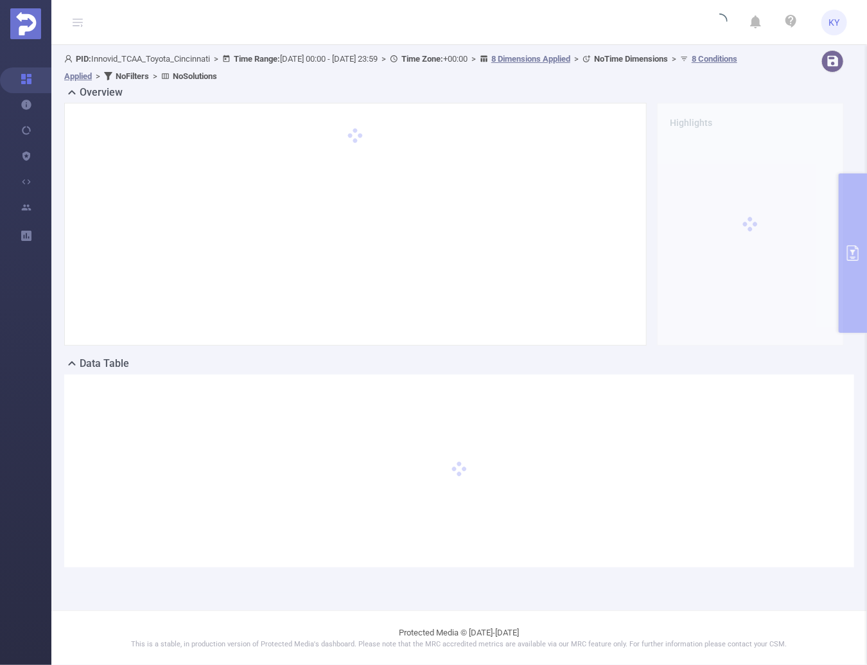
scroll to position [0, 0]
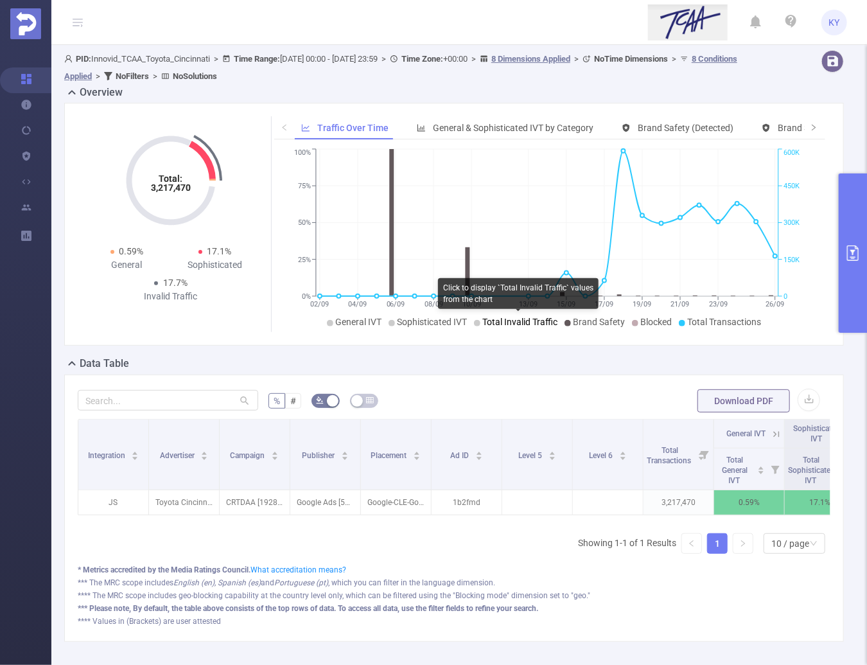
click at [526, 320] on span "Total Invalid Traffic" at bounding box center [520, 322] width 75 height 10
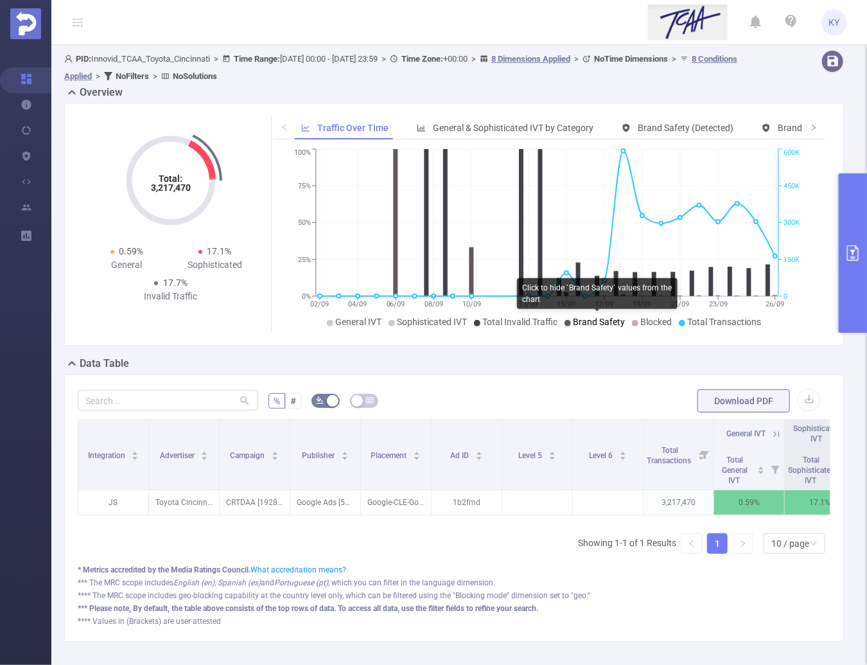
click at [588, 325] on span "Brand Safety" at bounding box center [599, 322] width 52 height 10
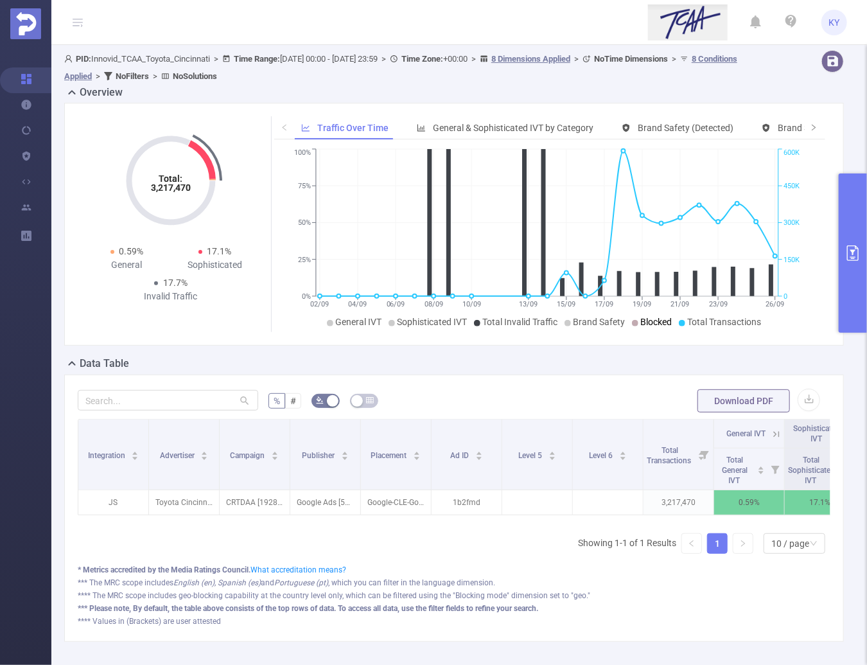
click at [654, 320] on span "Blocked" at bounding box center [656, 322] width 31 height 10
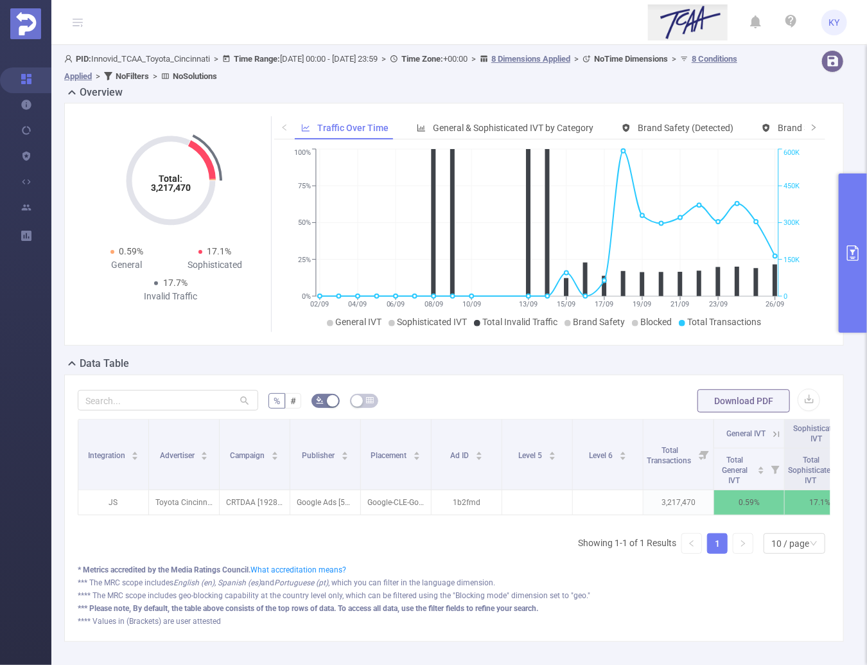
click at [842, 315] on button "primary" at bounding box center [853, 252] width 28 height 159
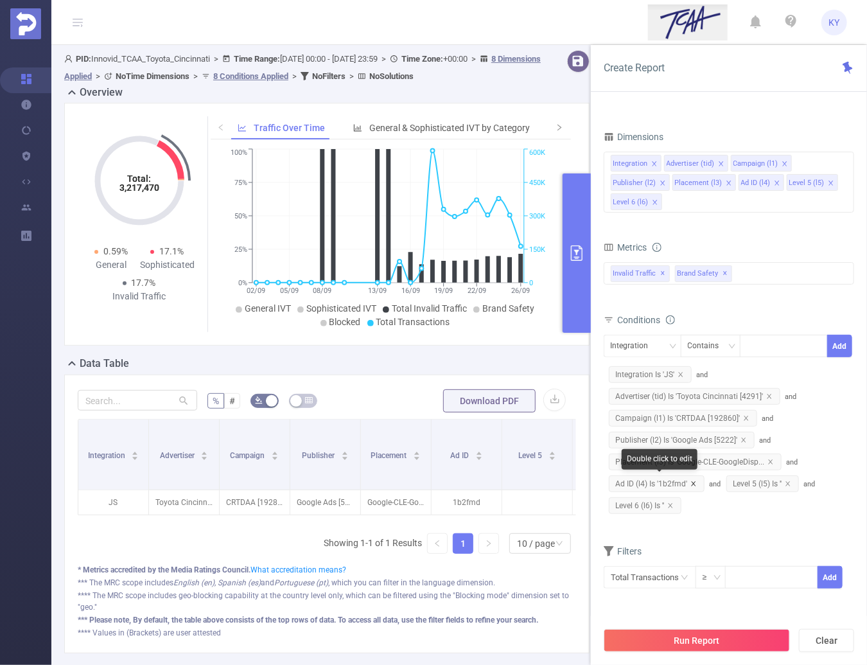
click at [693, 482] on icon "icon: close" at bounding box center [693, 483] width 6 height 6
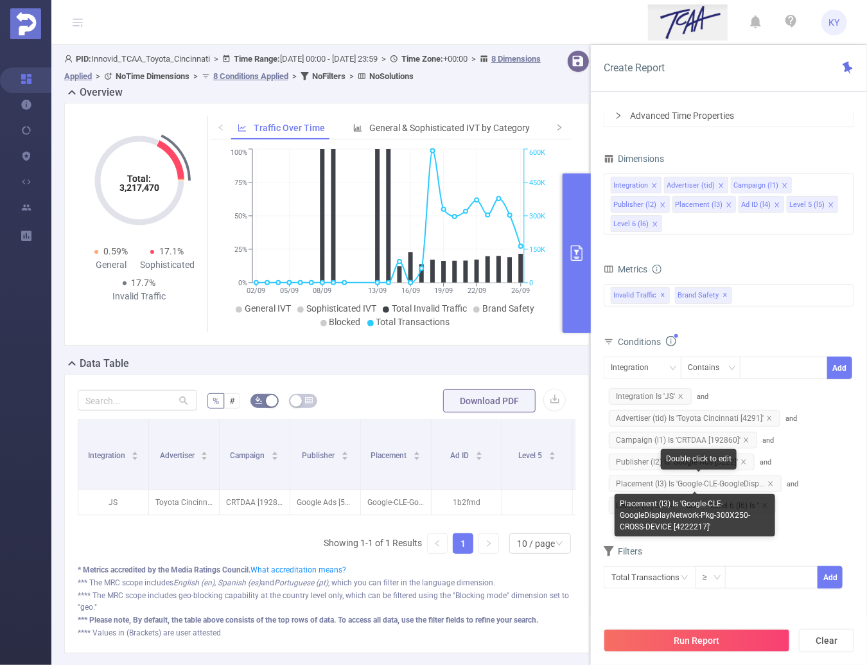
click at [774, 483] on span "Placement (l3) Is 'Google-CLE-GoogleDisp..." at bounding box center [695, 483] width 173 height 17
click at [769, 484] on icon "icon: close" at bounding box center [770, 483] width 4 height 4
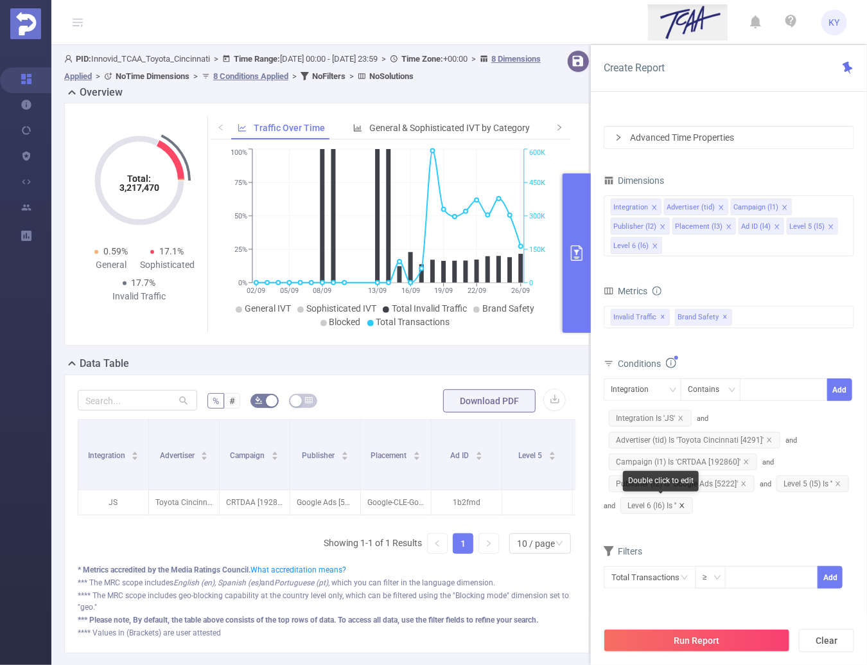
click at [681, 504] on icon "icon: close" at bounding box center [682, 505] width 6 height 6
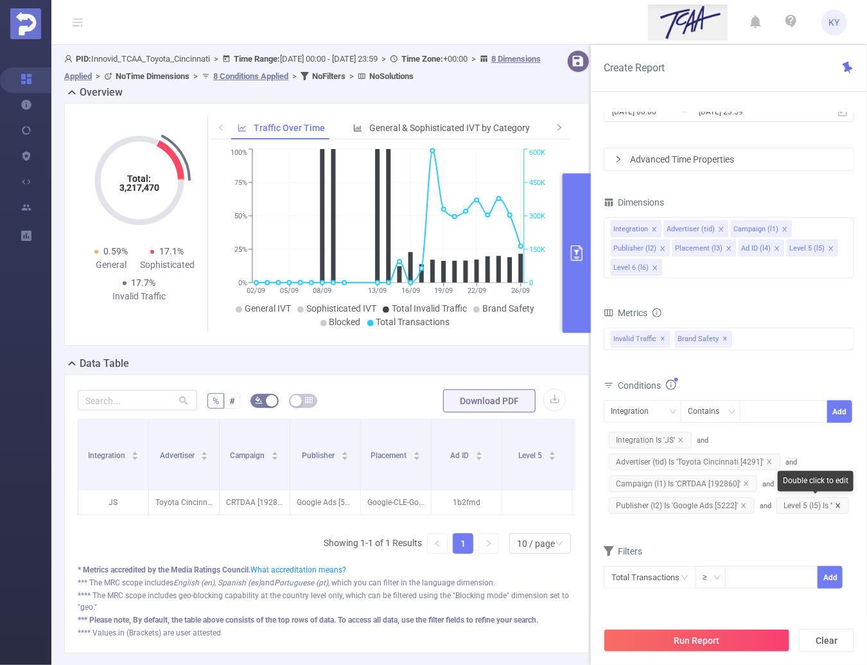
click at [837, 504] on icon "icon: close" at bounding box center [837, 505] width 4 height 4
click at [747, 635] on button "Run Report" at bounding box center [697, 640] width 186 height 23
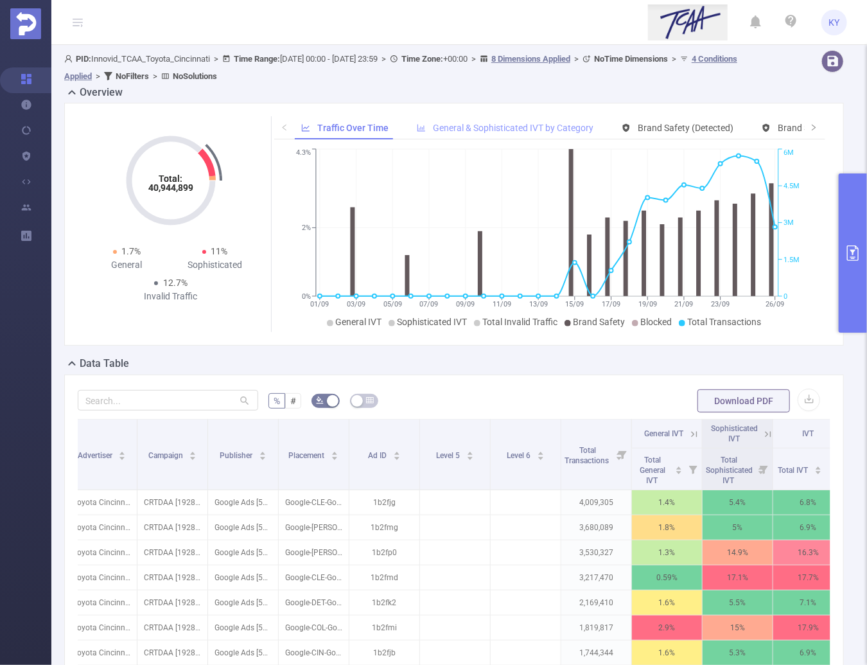
click at [464, 128] on span "General & Sophisticated IVT by Category" at bounding box center [513, 128] width 161 height 10
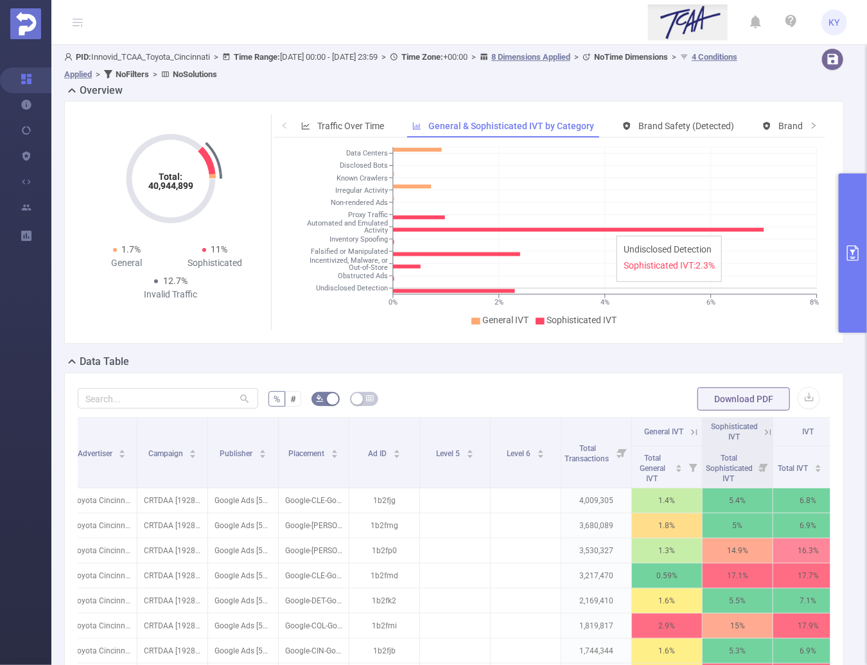
scroll to position [1, 0]
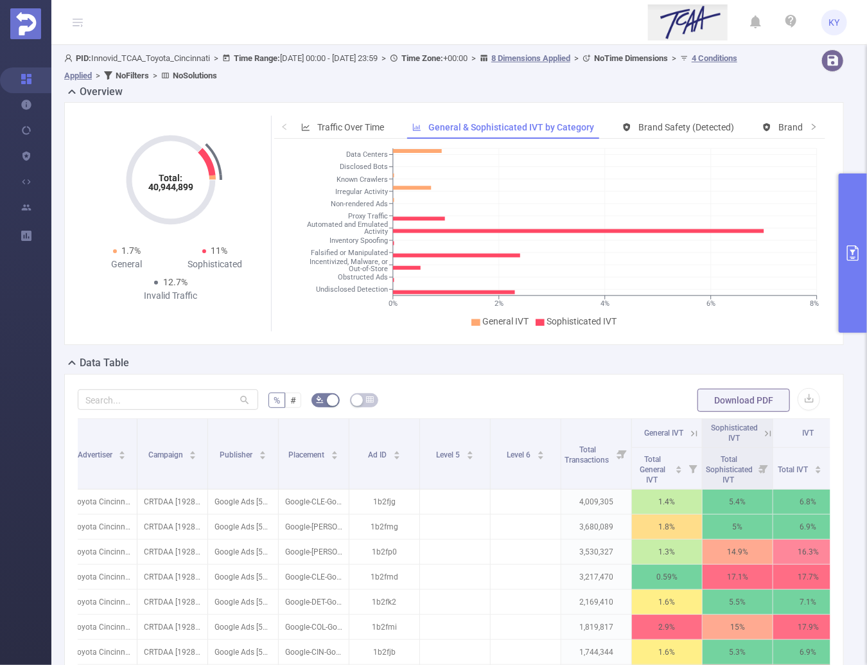
click at [363, 113] on div "Total: 40,944,899 Total: 40,944,899 1.7% General 11% Sophisticated 12.7% Invali…" at bounding box center [453, 223] width 779 height 243
click at [364, 125] on span "Traffic Over Time" at bounding box center [350, 127] width 67 height 10
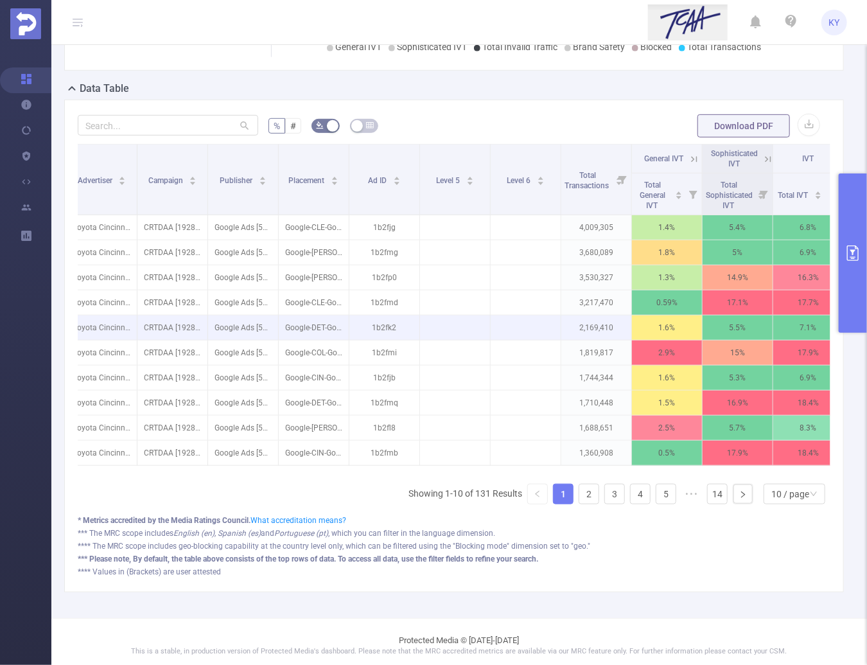
scroll to position [287, 0]
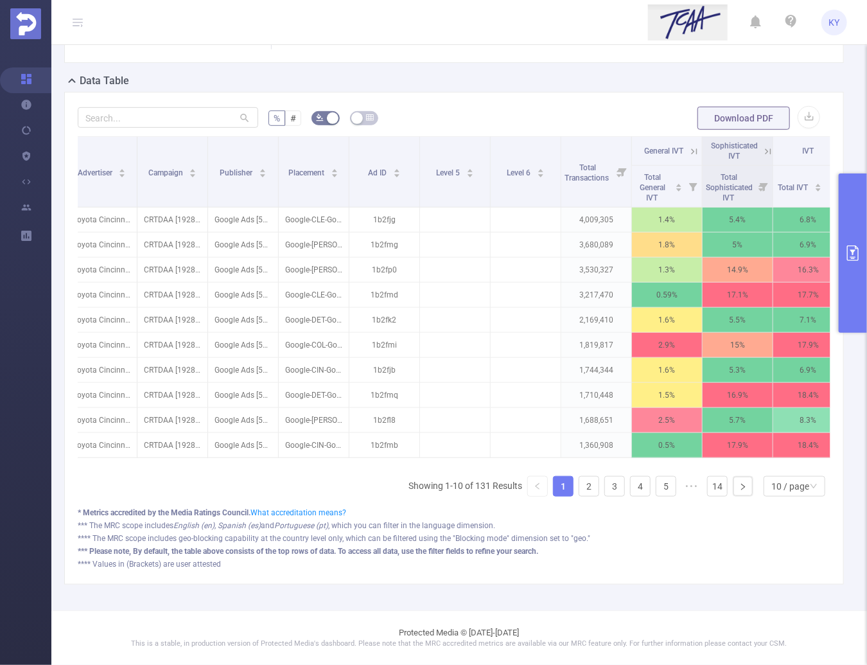
click at [850, 252] on icon "primary" at bounding box center [852, 252] width 15 height 15
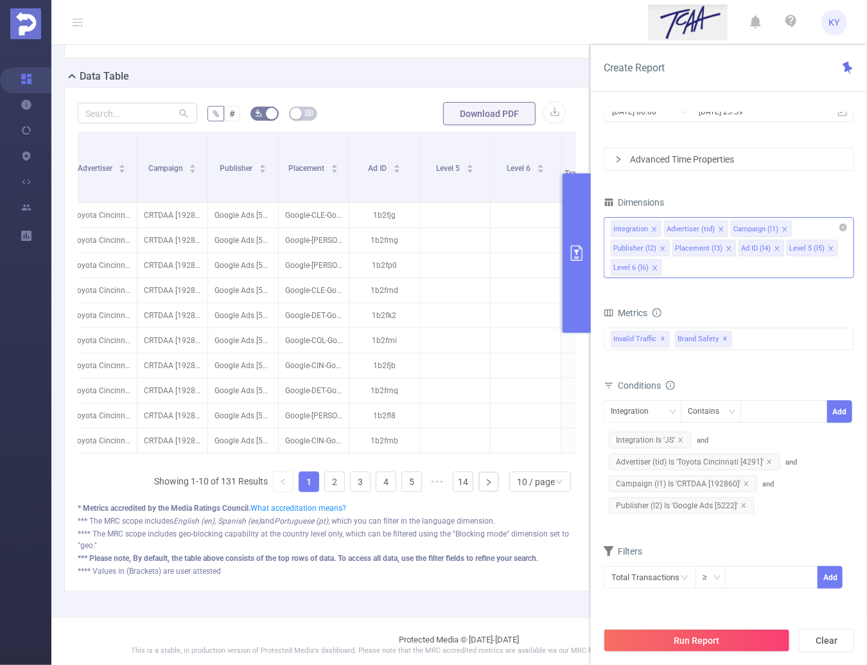
click at [654, 268] on icon "icon: close" at bounding box center [655, 268] width 6 height 6
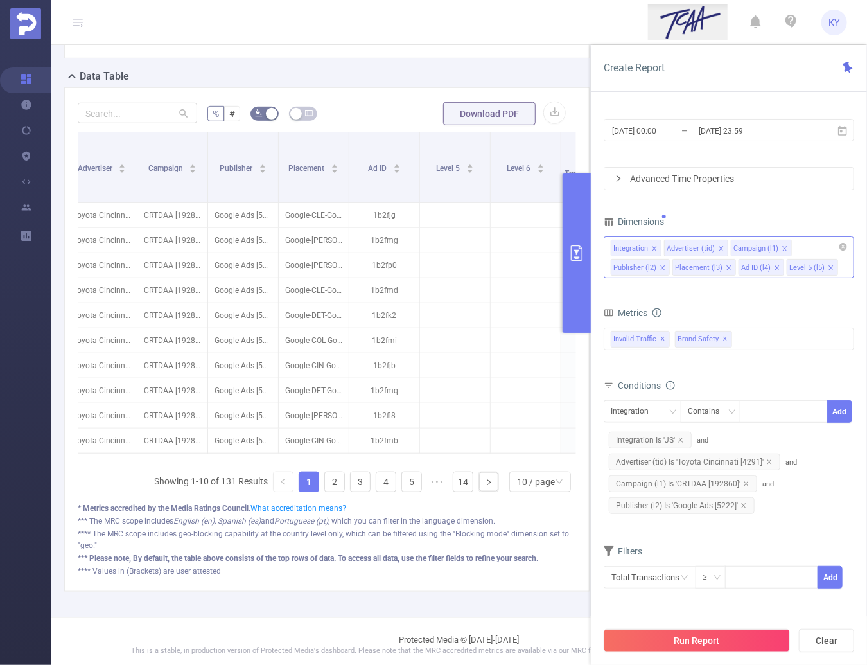
click at [774, 265] on icon "icon: close" at bounding box center [777, 268] width 6 height 6
click at [779, 269] on icon "icon: close" at bounding box center [782, 268] width 6 height 6
click at [683, 644] on button "Run Report" at bounding box center [697, 640] width 186 height 23
